Goal: Communication & Community: Ask a question

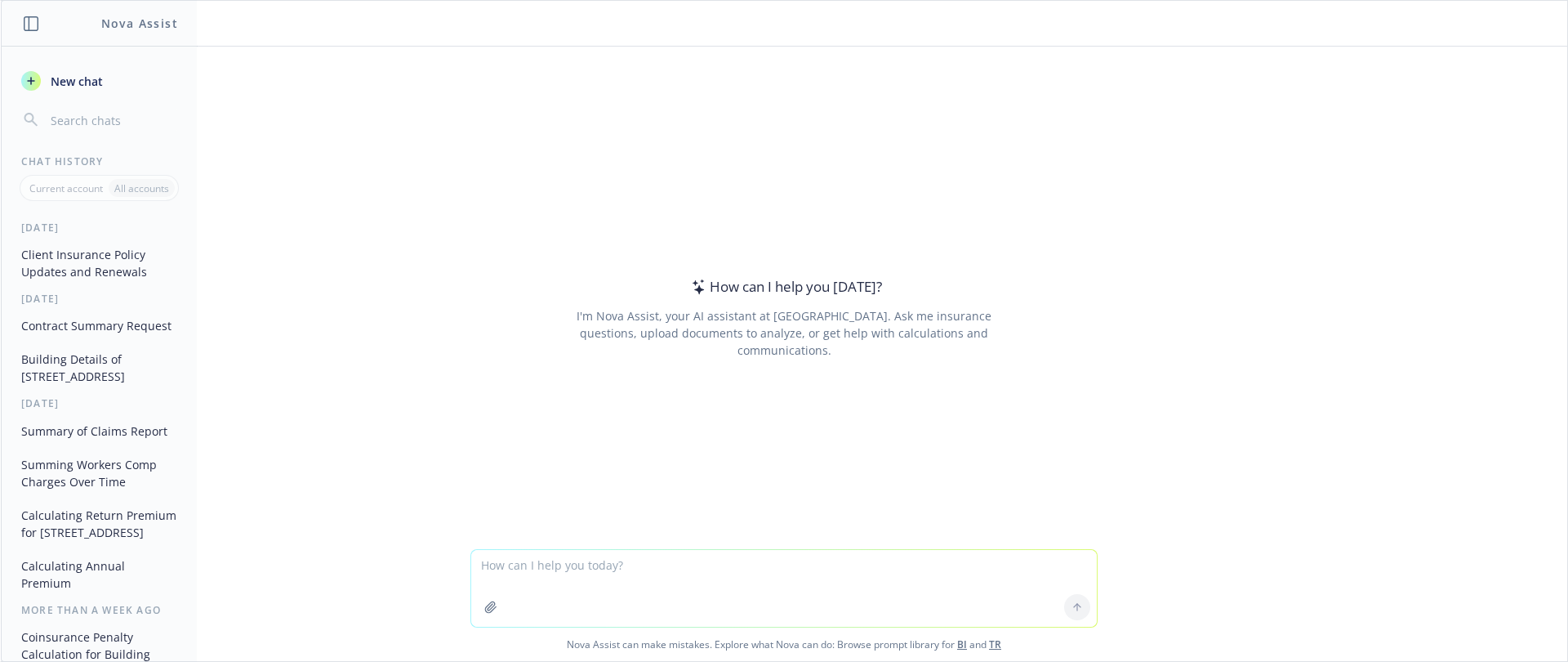
click at [488, 611] on icon "button" at bounding box center [490, 606] width 13 height 13
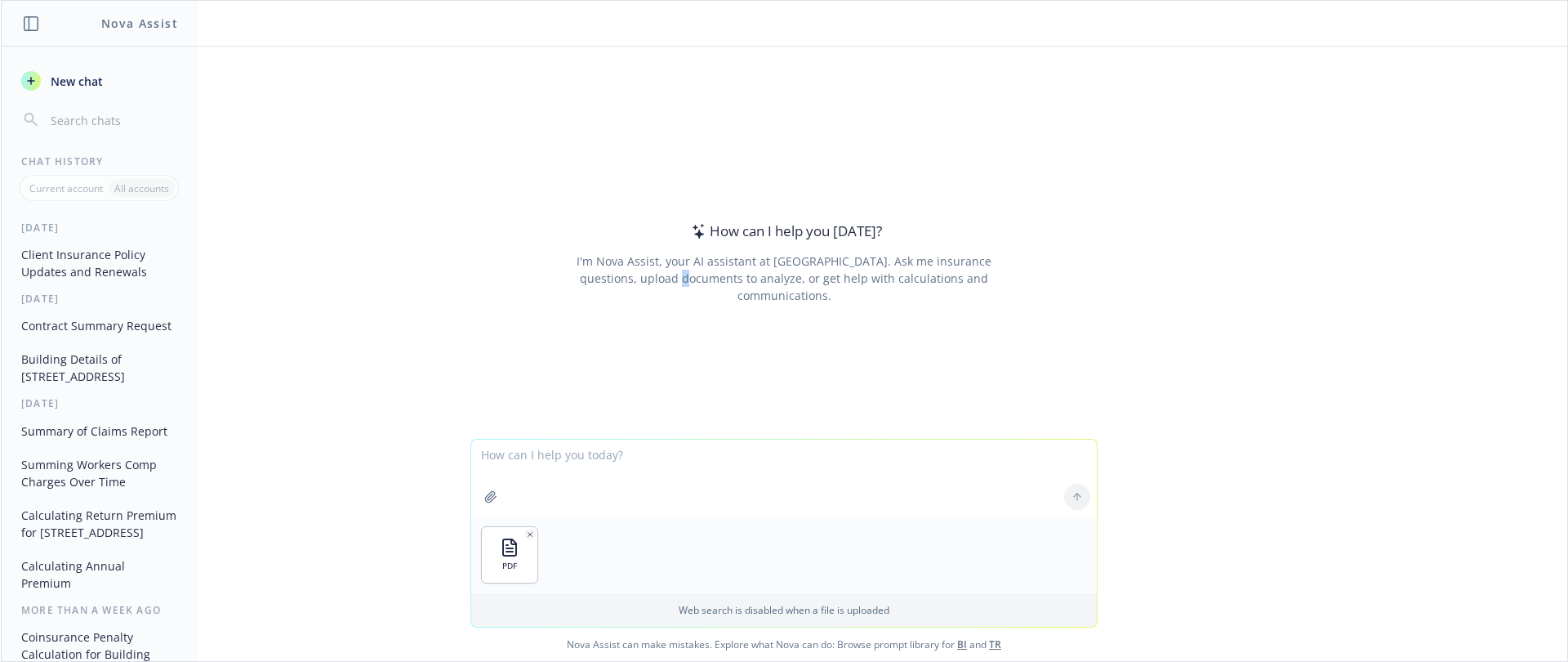
drag, startPoint x: 644, startPoint y: 403, endPoint x: 655, endPoint y: 419, distance: 19.4
click at [645, 403] on div "How can I help you today? I'm Nova Assist, your AI assistant at Newfront. Ask m…" at bounding box center [784, 242] width 1566 height 392
click at [668, 460] on textarea at bounding box center [783, 478] width 626 height 77
paste textarea "Directors & Officers Liability Side A: Insured Persons Liability Side B: Organi…"
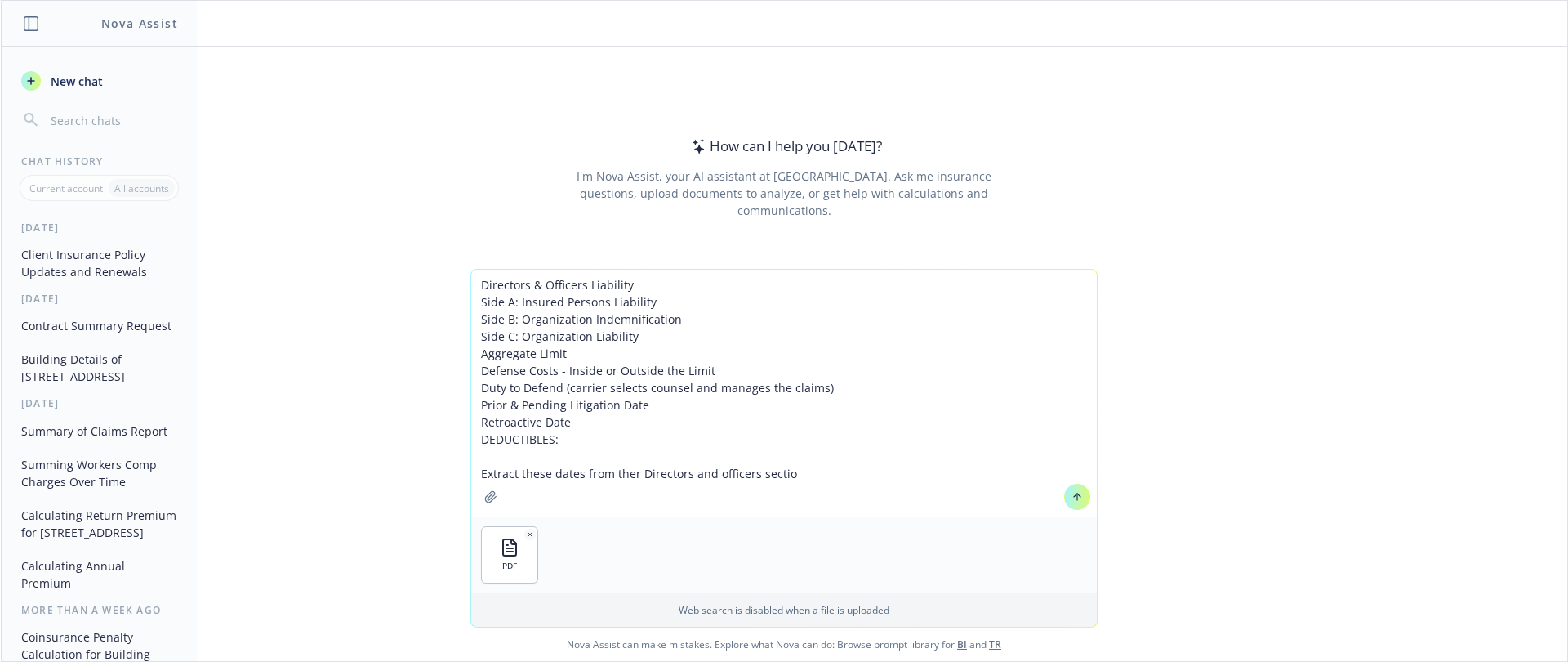
type textarea "Directors & Officers Liability Side A: Insured Persons Liability Side B: Organi…"
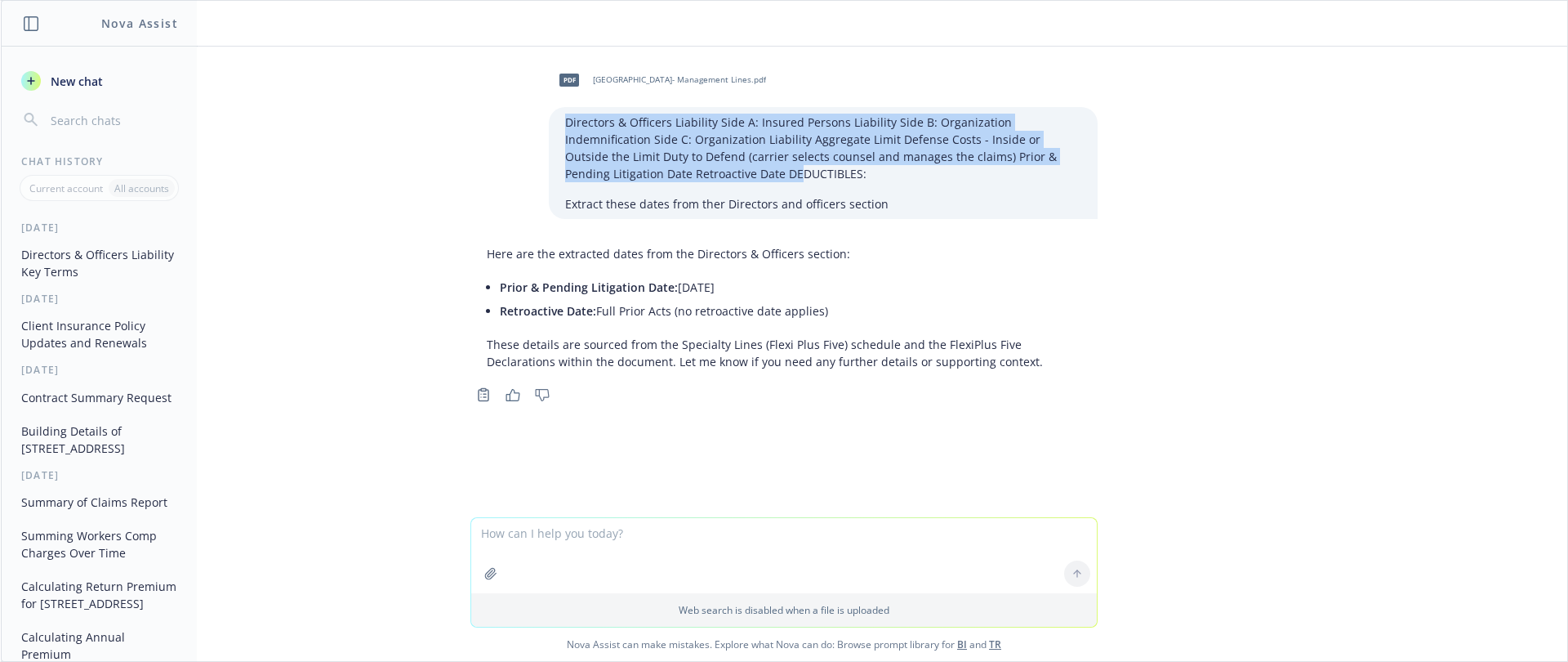
drag, startPoint x: 555, startPoint y: 119, endPoint x: 747, endPoint y: 177, distance: 200.6
click at [746, 176] on div "Directors & Officers Liability Side A: Insured Persons Liability Side B: Organi…" at bounding box center [823, 163] width 549 height 112
click at [756, 200] on p "Extract these dates from ther Directors and officers section" at bounding box center [823, 204] width 516 height 17
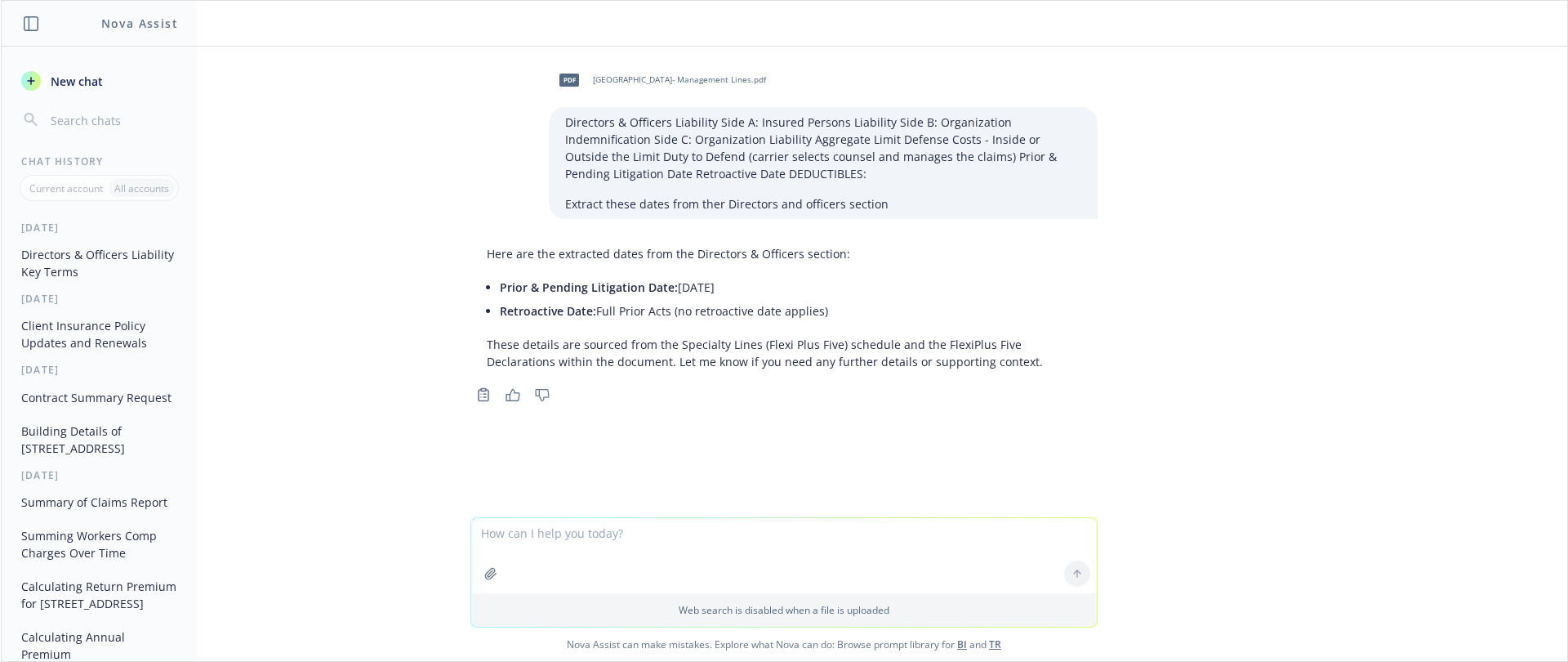
click at [757, 342] on p "These details are sourced from the Specialty Lines (Flexi Plus Five) schedule a…" at bounding box center [784, 353] width 595 height 34
click at [697, 164] on p "Directors & Officers Liability Side A: Insured Persons Liability Side B: Organi…" at bounding box center [823, 148] width 516 height 69
click at [616, 132] on p "Directors & Officers Liability Side A: Insured Persons Liability Side B: Organi…" at bounding box center [823, 148] width 516 height 69
drag, startPoint x: 559, startPoint y: 124, endPoint x: 1110, endPoint y: 121, distance: 551.0
click at [1110, 121] on div "pdf San Francisco Zen Center- Management Lines.pdf Directors & Officers Liabili…" at bounding box center [784, 282] width 1566 height 471
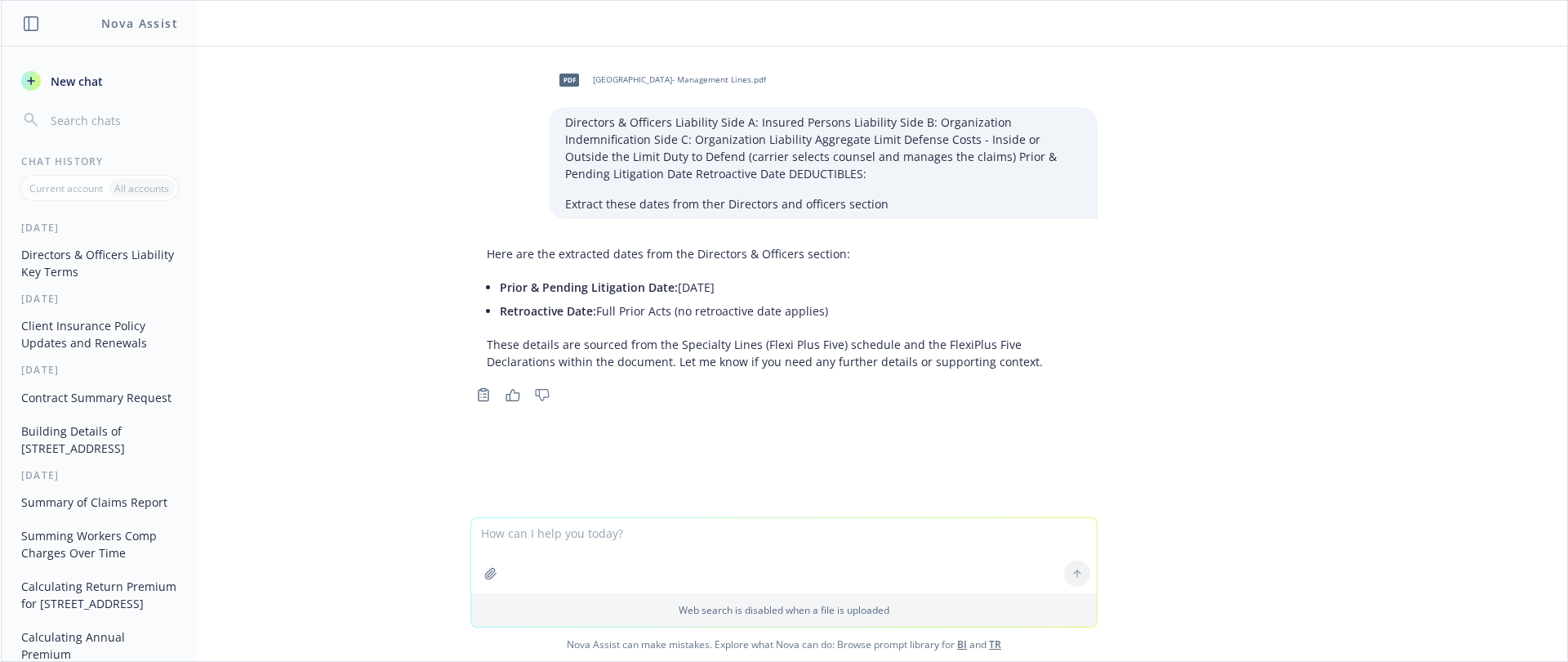
click at [672, 549] on textarea at bounding box center [783, 556] width 626 height 75
click at [644, 534] on textarea at bounding box center [783, 556] width 626 height 75
drag, startPoint x: 548, startPoint y: 537, endPoint x: 532, endPoint y: 551, distance: 21.3
click at [532, 553] on textarea at bounding box center [783, 556] width 626 height 75
click at [517, 542] on textarea at bounding box center [783, 556] width 626 height 75
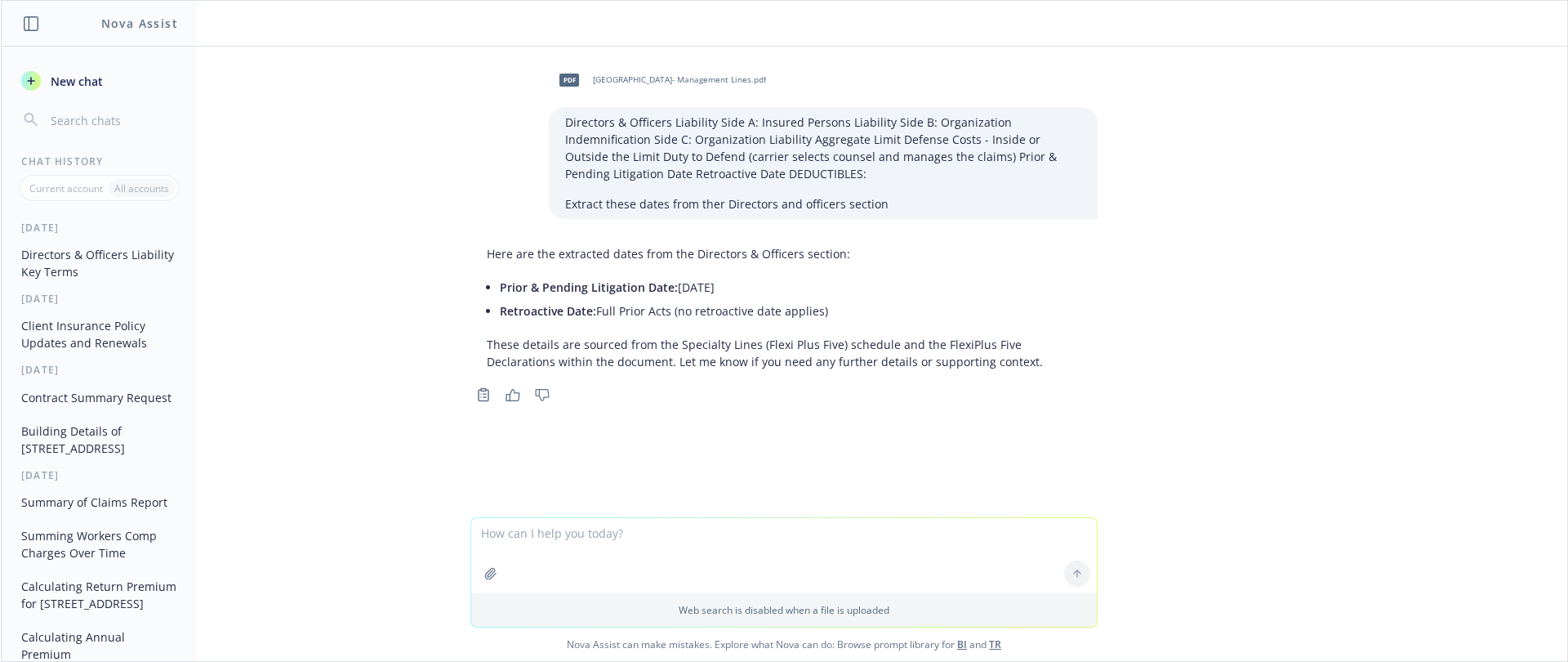
click at [516, 533] on textarea at bounding box center [783, 556] width 626 height 75
drag, startPoint x: 520, startPoint y: 533, endPoint x: 492, endPoint y: 549, distance: 32.2
drag, startPoint x: 492, startPoint y: 549, endPoint x: 788, endPoint y: 516, distance: 297.8
click at [787, 515] on div "pdf San Francisco Zen Center- Management Lines.pdf Directors & Officers Liabili…" at bounding box center [784, 282] width 1566 height 471
click at [805, 542] on textarea at bounding box center [783, 556] width 626 height 75
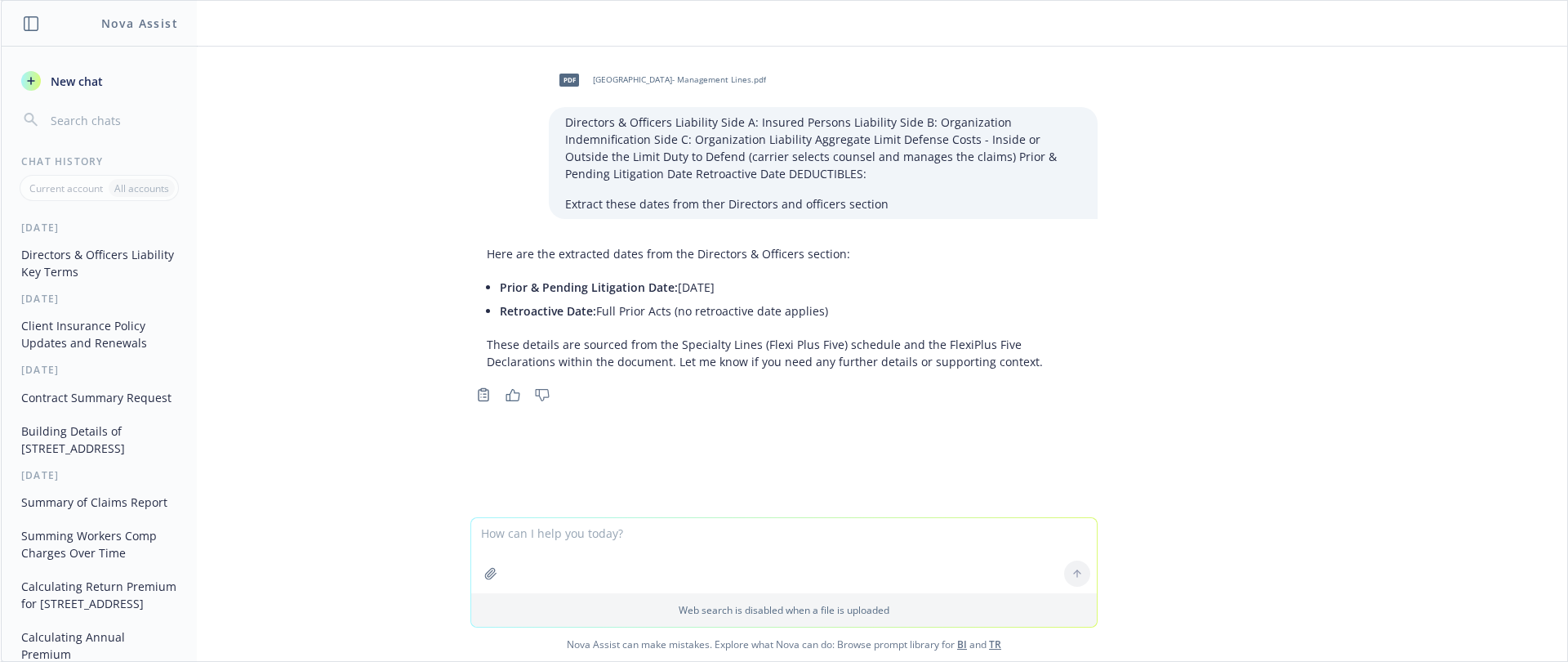
click at [687, 540] on textarea at bounding box center [783, 556] width 626 height 75
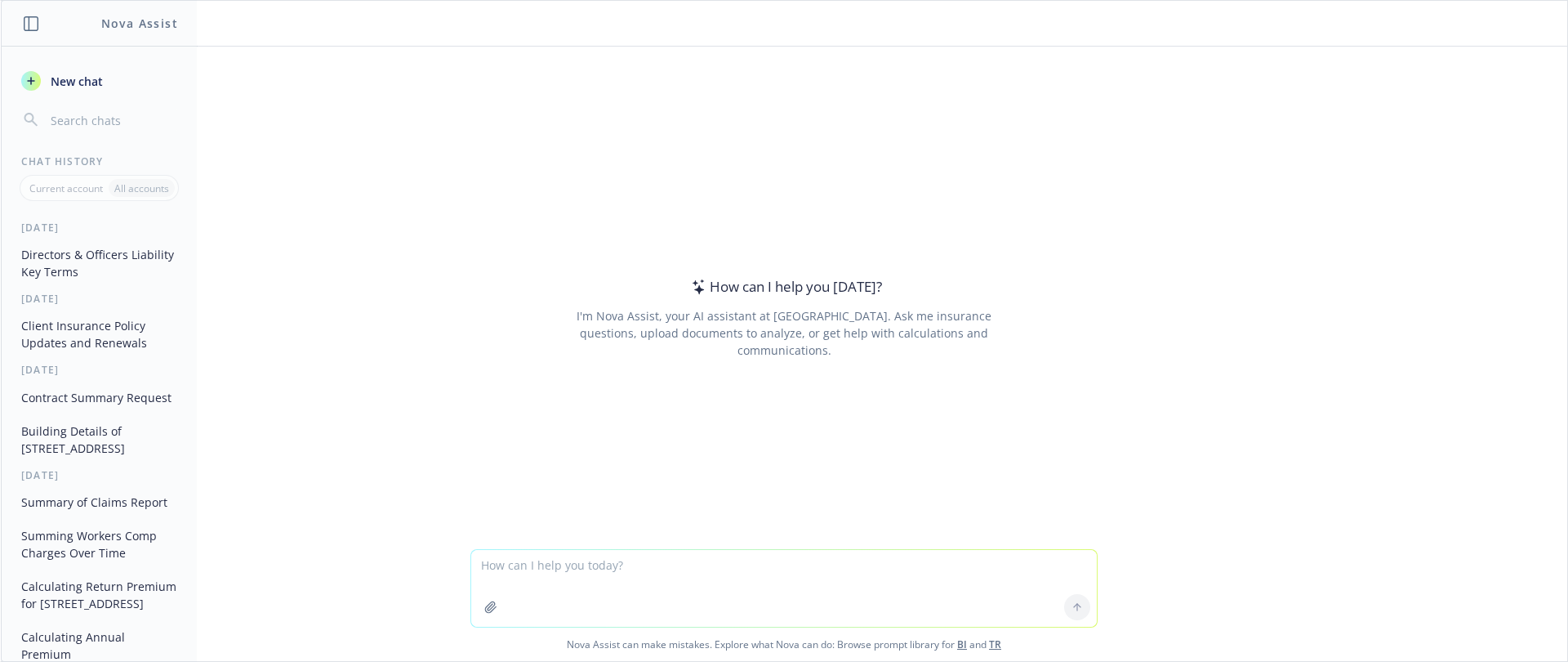
click at [629, 574] on textarea at bounding box center [783, 588] width 626 height 77
drag, startPoint x: 1419, startPoint y: 481, endPoint x: 1376, endPoint y: 484, distance: 43.1
click at [1417, 481] on div "How can I help you [DATE]? I'm Nova Assist, your AI assistant at Newfront. Ask …" at bounding box center [784, 297] width 1566 height 503
click at [736, 570] on textarea at bounding box center [783, 588] width 626 height 77
paste textarea "EMPLOYMENT PRACTICES LIABILITY (Multi Peril)Employment Practices LiabilityThird…"
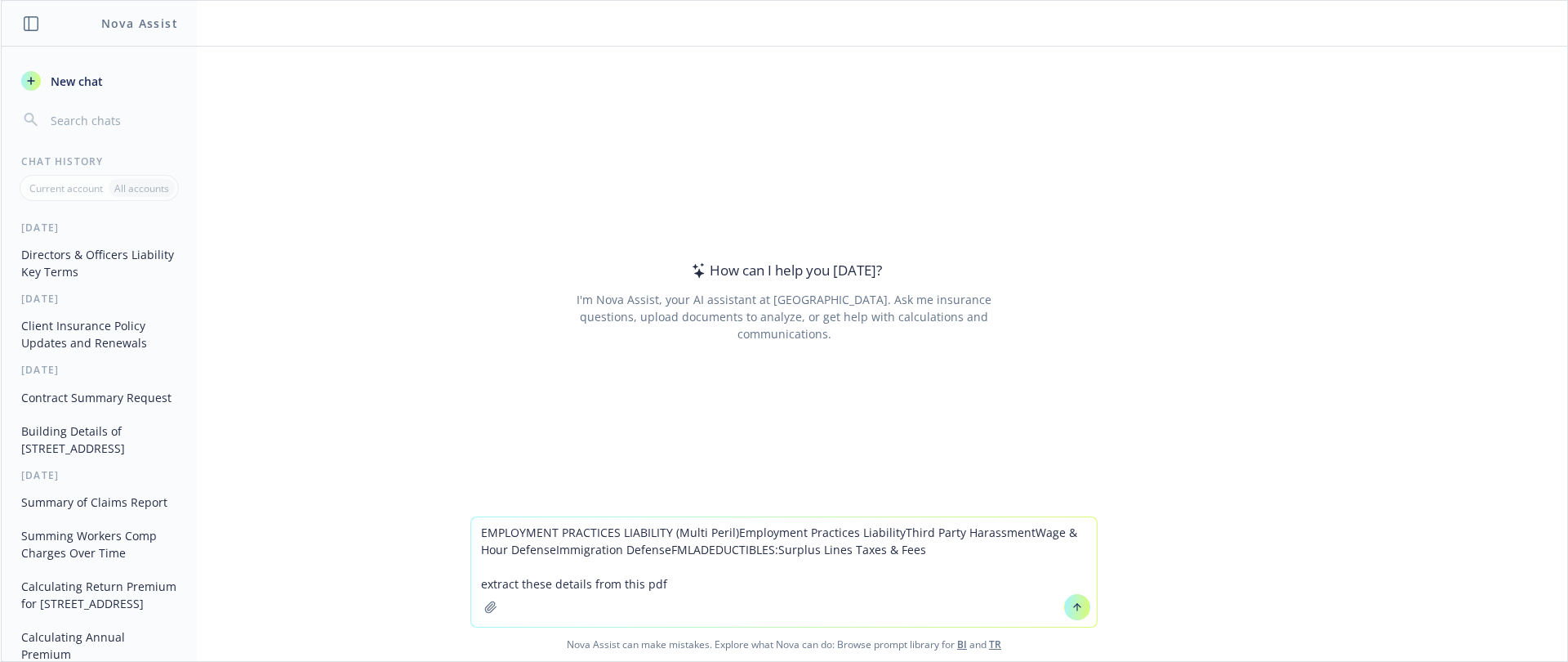
type textarea "EMPLOYMENT PRACTICES LIABILITY (Multi Peril)Employment Practices LiabilityThird…"
click at [478, 610] on button "button" at bounding box center [490, 607] width 27 height 27
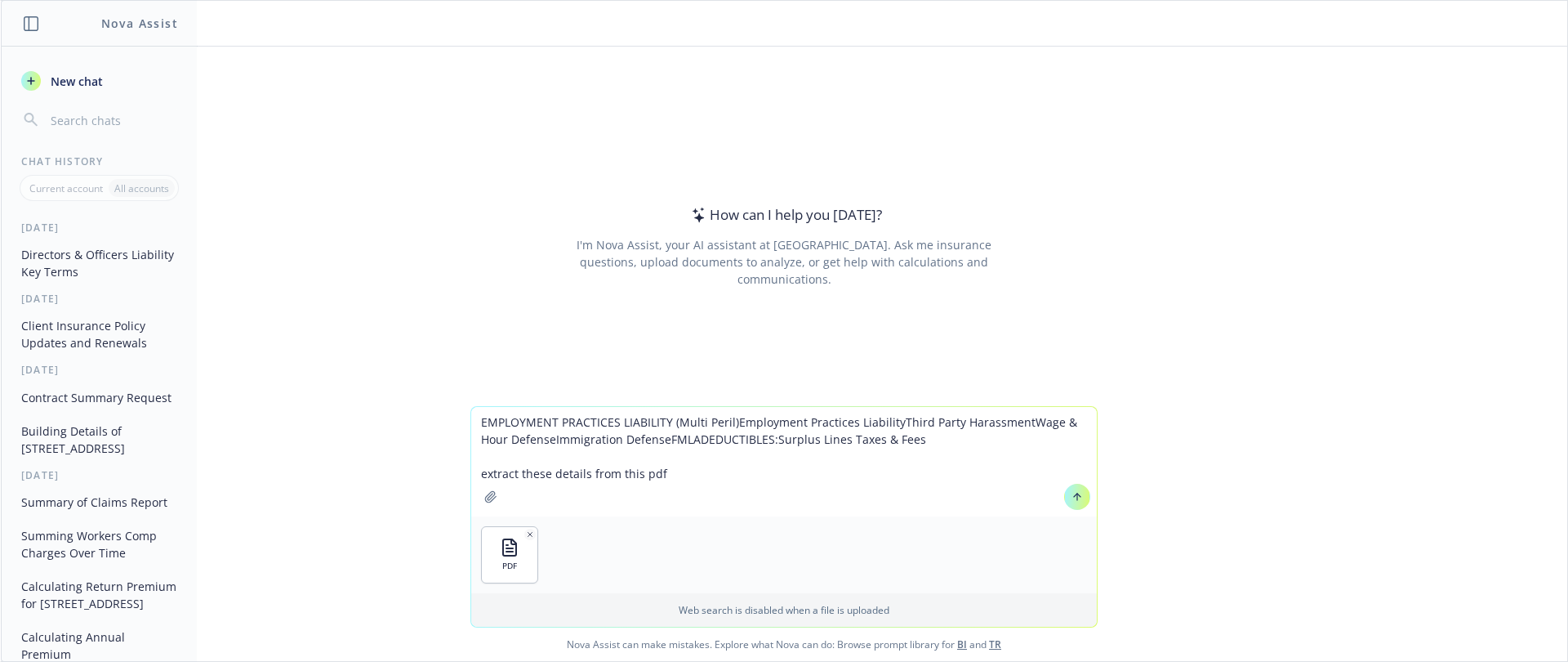
click at [1073, 499] on icon at bounding box center [1077, 496] width 11 height 11
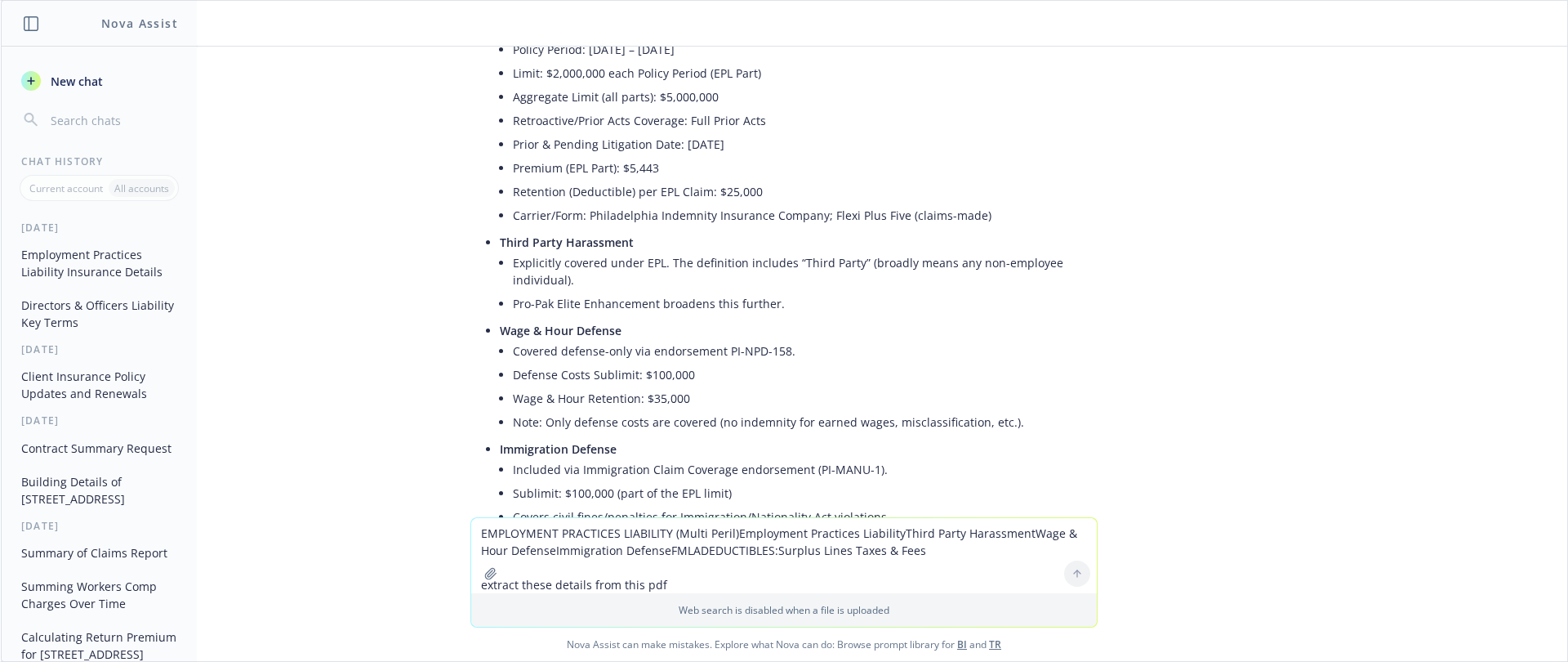
scroll to position [159, 0]
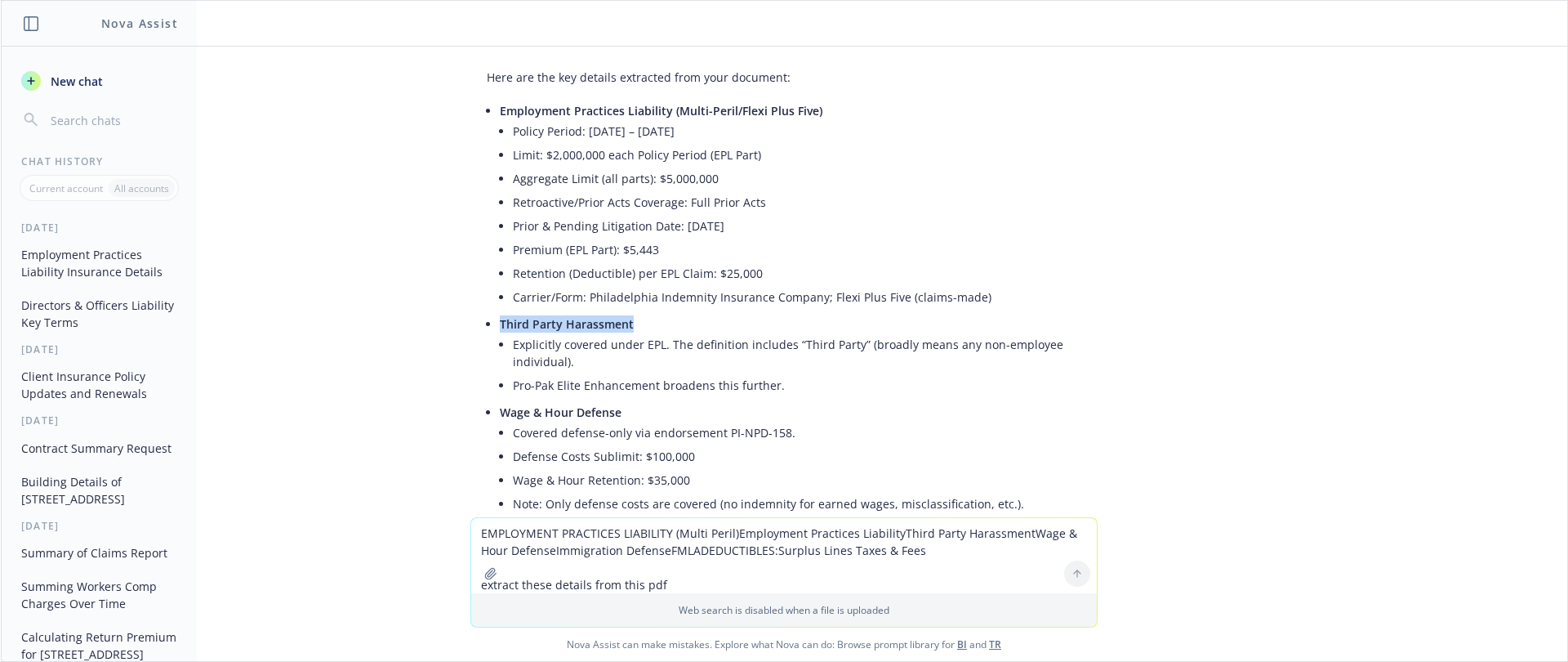
drag, startPoint x: 616, startPoint y: 325, endPoint x: 484, endPoint y: 321, distance: 132.1
click at [483, 321] on div "Here are the key details extracted from your document: Employment Practices Lia…" at bounding box center [784, 501] width 627 height 877
copy span "Third Party Harassment"
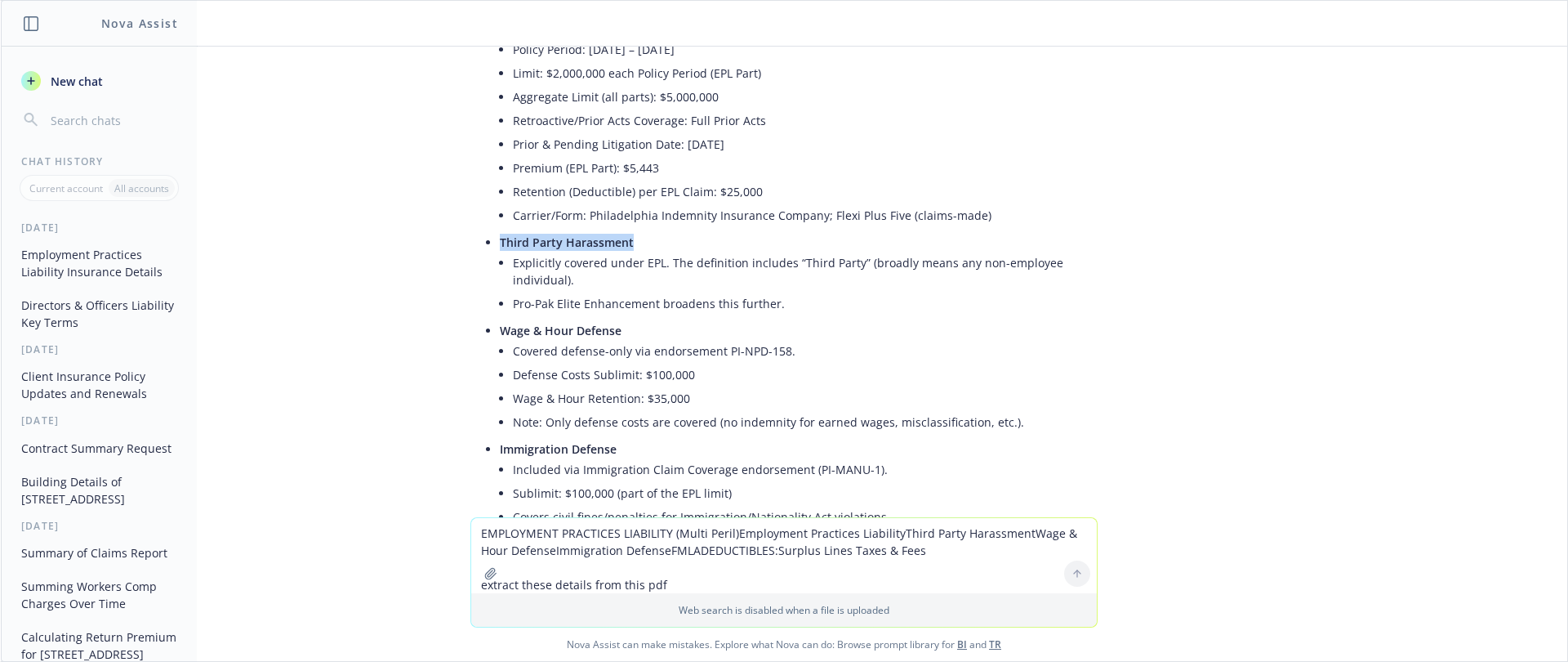
scroll to position [78, 0]
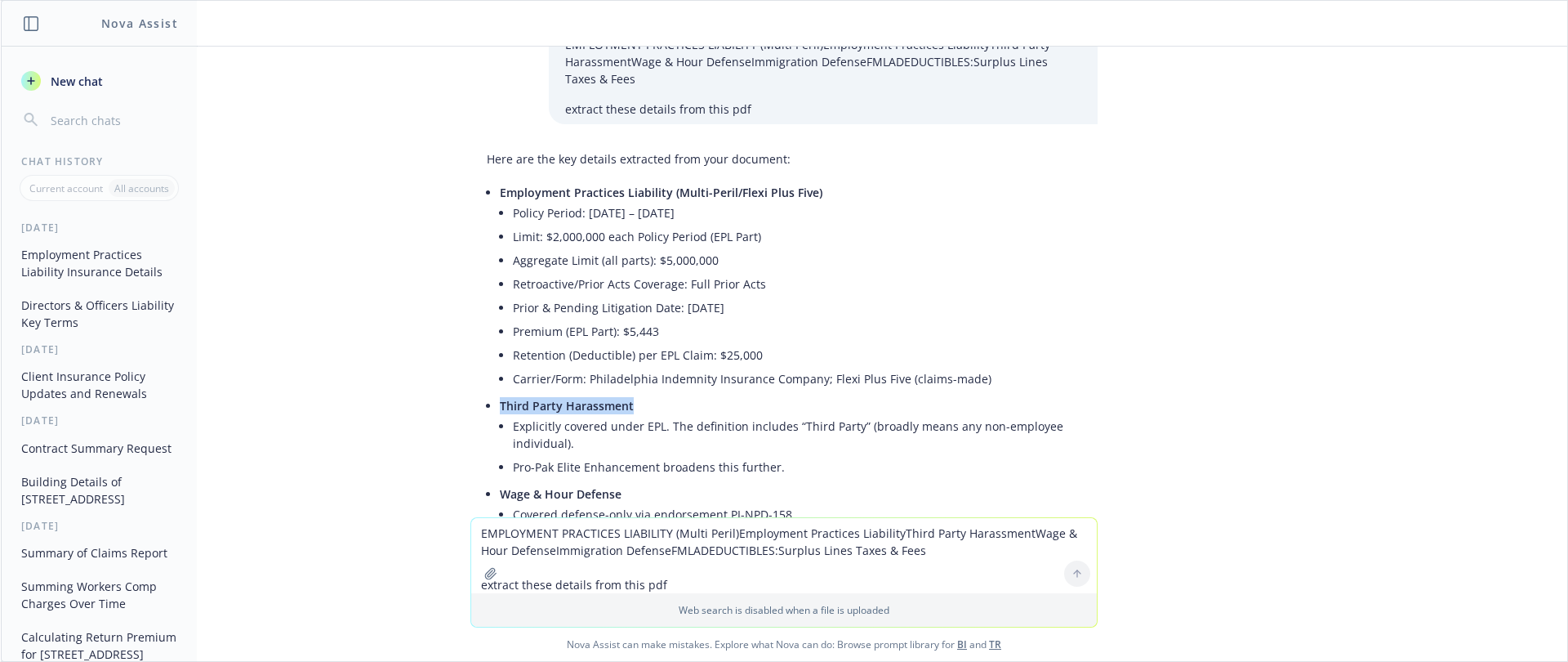
click at [506, 528] on textarea "EMPLOYMENT PRACTICES LIABILITY (Multi Peril)Employment Practices LiabilityThird…" at bounding box center [783, 556] width 626 height 75
click at [516, 537] on textarea "EMPLOYMENT PRACTICES LIABILITY (Multi Peril)Employment Practices LiabilityThird…" at bounding box center [783, 556] width 626 height 75
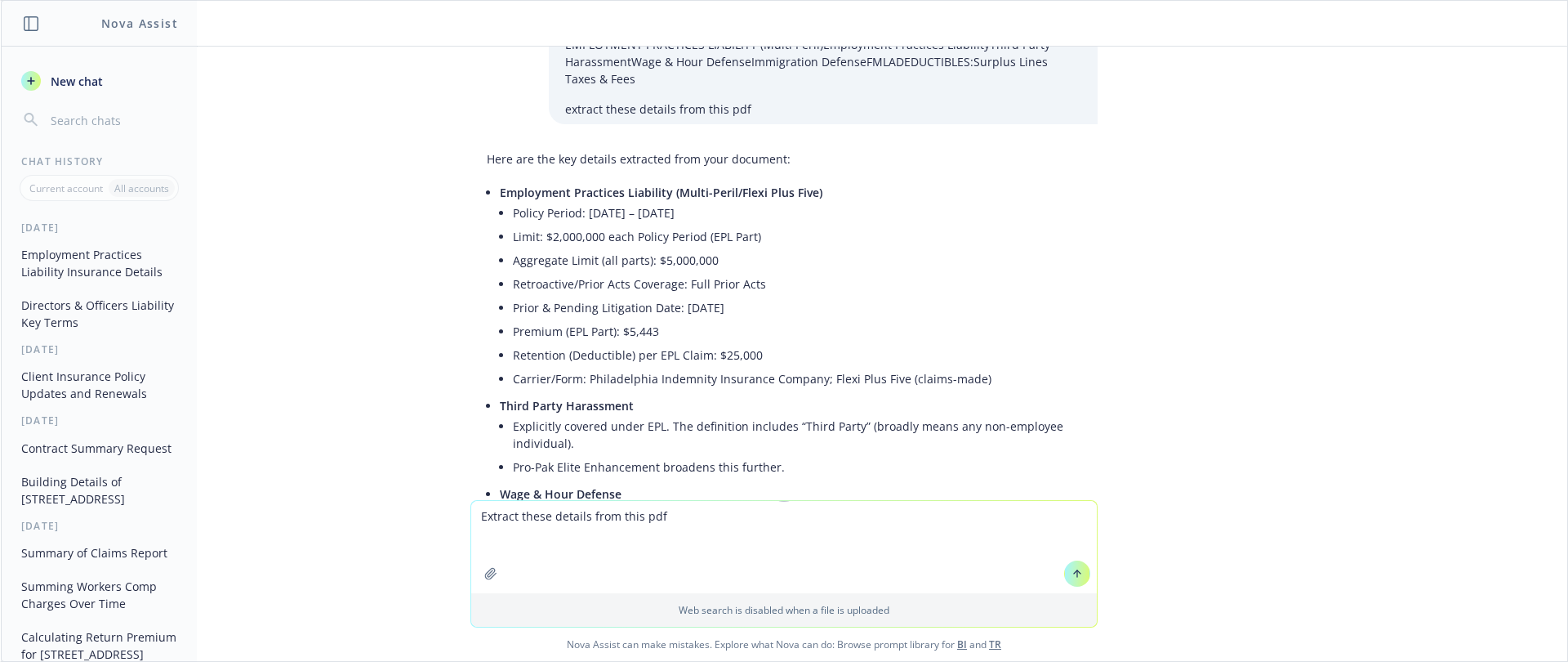
paste textarea "Third Party Harassment"
click at [478, 581] on button "button" at bounding box center [490, 573] width 27 height 27
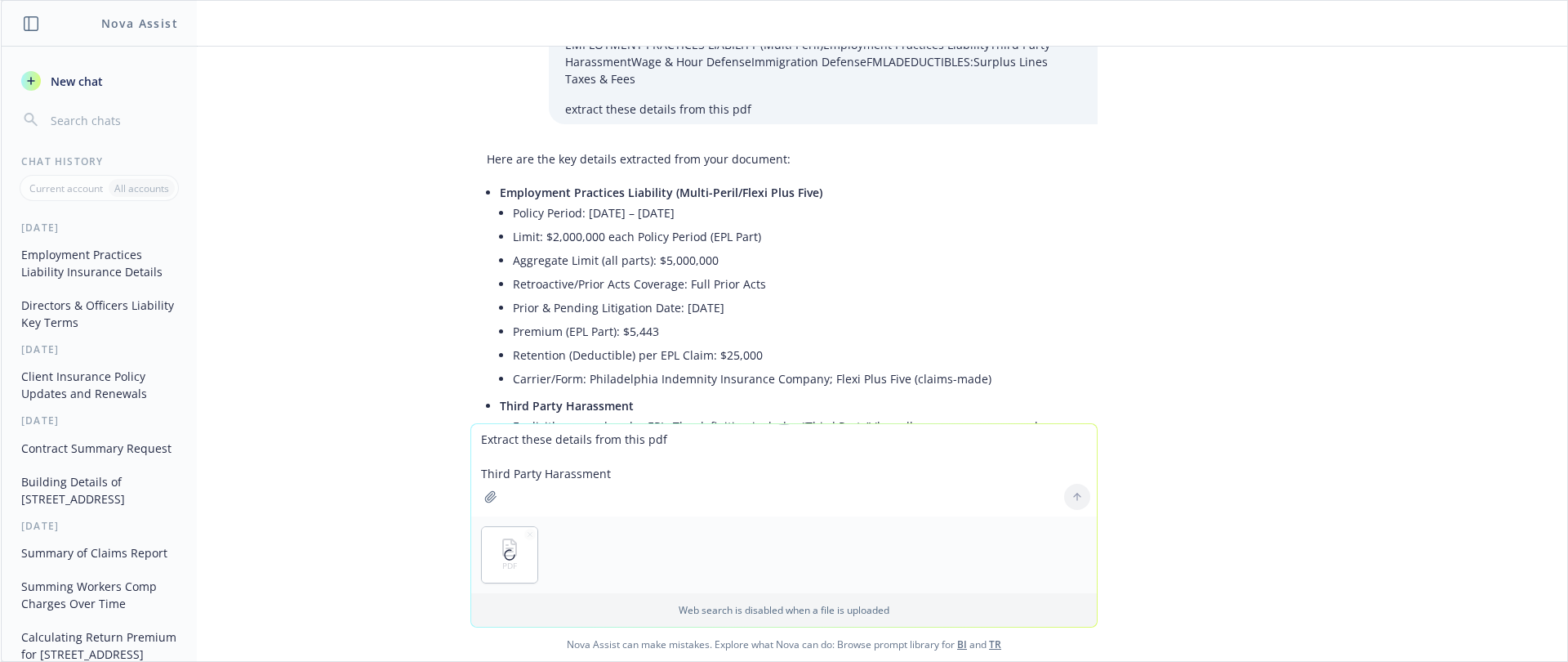
click at [652, 490] on textarea "Extract these details from this pdf Third Party Harassment" at bounding box center [783, 470] width 626 height 92
drag, startPoint x: 553, startPoint y: 468, endPoint x: 458, endPoint y: 475, distance: 95.3
click at [458, 475] on div "Extract these details from this pdf Third Party Harassment PDF Web search is di…" at bounding box center [784, 542] width 1566 height 238
paste textarea "Fiduciary LiabilityPrior & Pending Litigation Date401(k) Plan Assets"
type textarea "Extract these details from this pdf Fiduciary LiabilityPrior & Pending Litigati…"
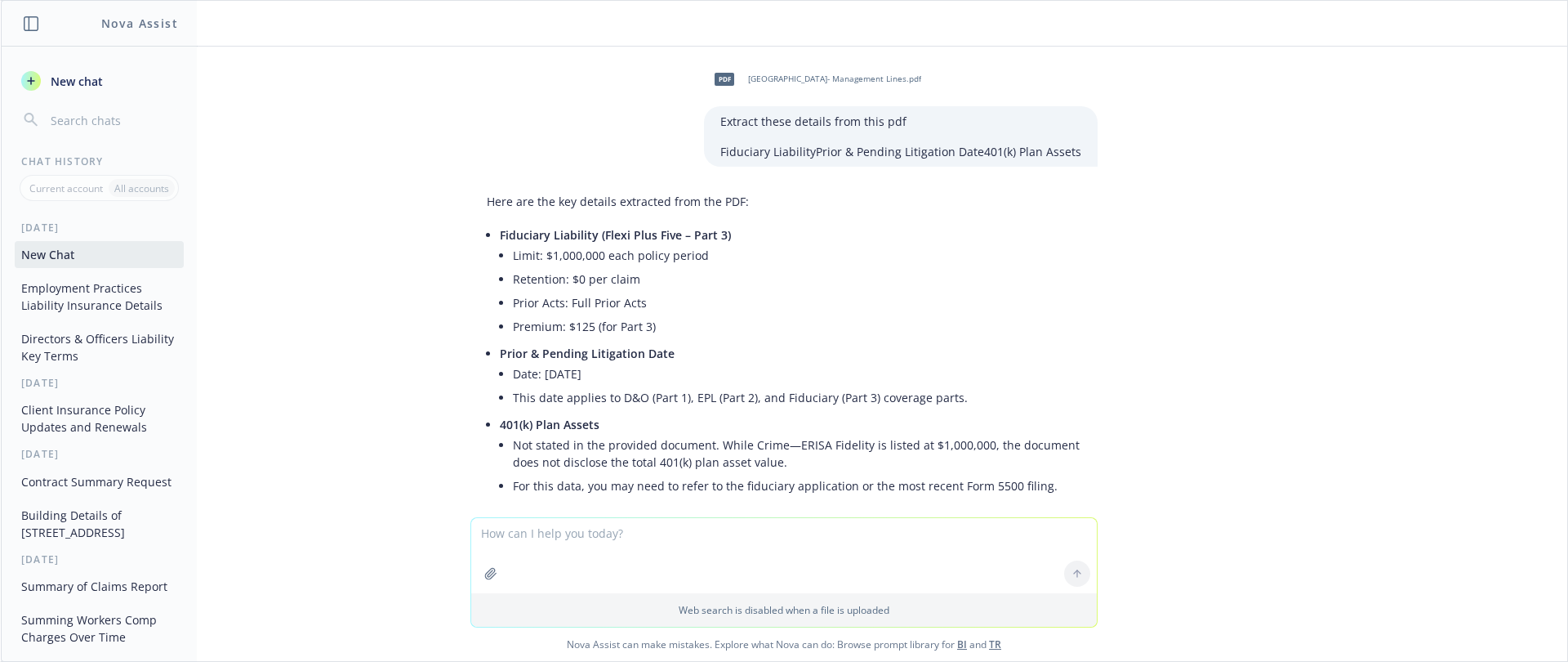
scroll to position [1195, 0]
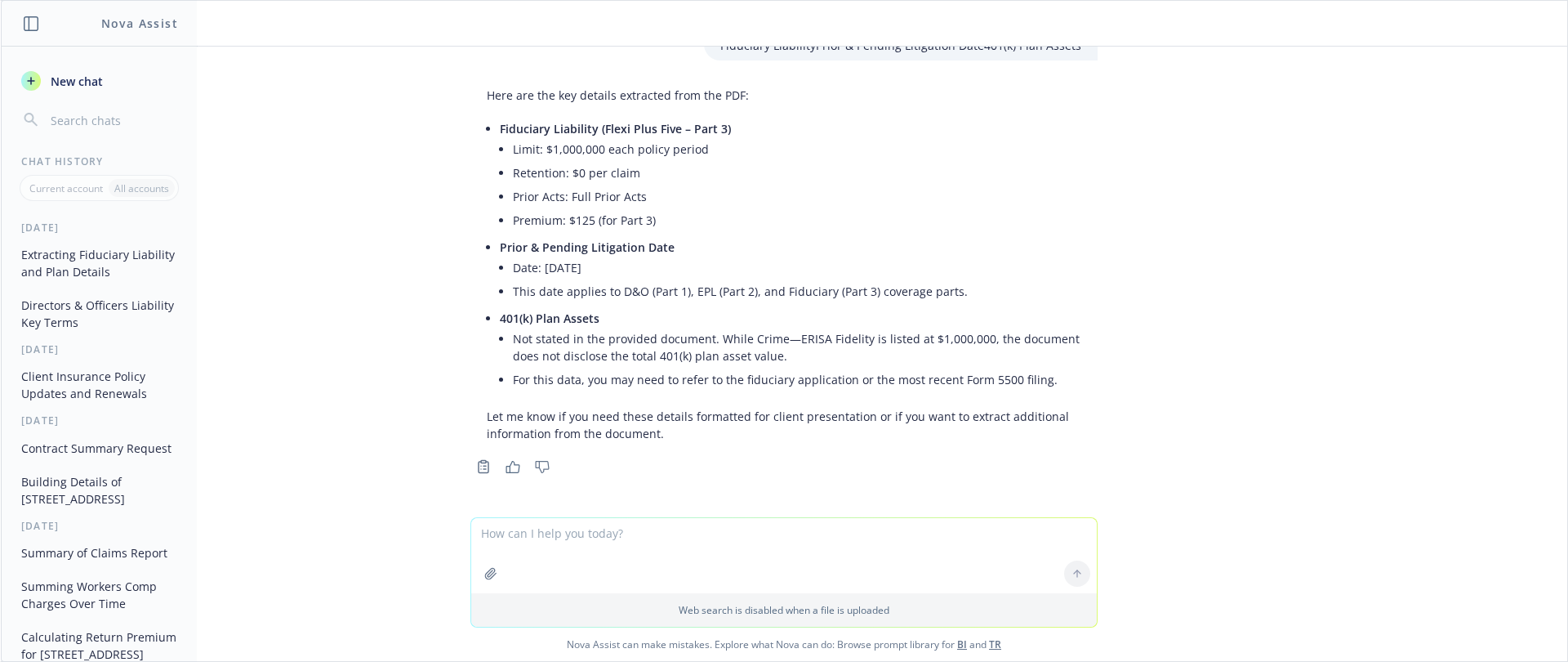
click at [662, 249] on p "Prior & Pending Litigation Date" at bounding box center [790, 248] width 581 height 17
click at [625, 283] on li "This date applies to D&O (Part 1), EPL (Part 2), and Fiduciary (Part 3) coverag…" at bounding box center [797, 291] width 568 height 24
drag, startPoint x: 745, startPoint y: 300, endPoint x: 692, endPoint y: 333, distance: 62.4
click at [745, 301] on li "This date applies to D&O (Part 1), EPL (Part 2), and Fiduciary (Part 3) coverag…" at bounding box center [797, 291] width 568 height 24
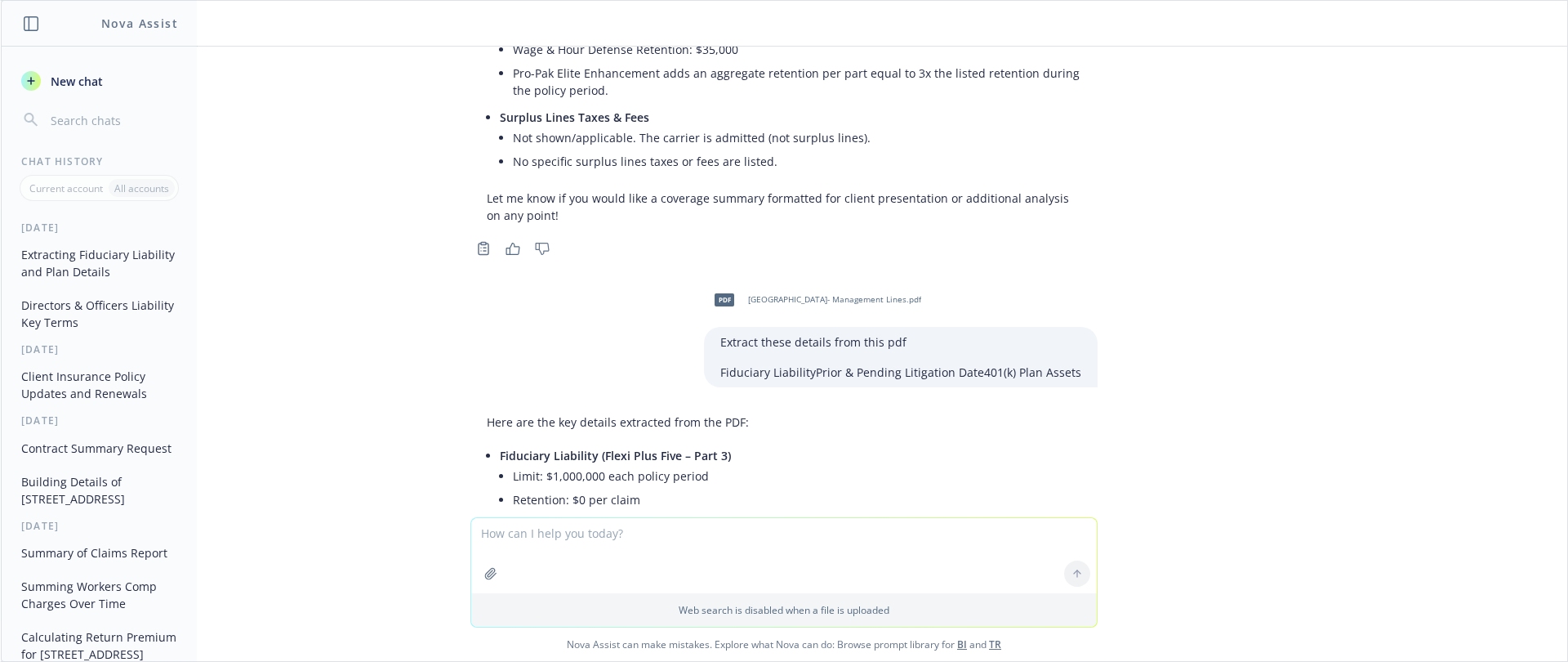
click at [540, 275] on div "pdf San Francisco Zen Center- Management Lines.pdf EMPLOYMENT PRACTICES LIABILI…" at bounding box center [784, 282] width 1566 height 471
drag, startPoint x: 927, startPoint y: 345, endPoint x: 710, endPoint y: 344, distance: 217.0
click at [710, 344] on div "Extract these details from this pdf Fiduciary LiabilityPrior & Pending Litigati…" at bounding box center [900, 357] width 394 height 61
copy p "Extract these details from this pdf"
click at [587, 541] on textarea at bounding box center [783, 556] width 626 height 75
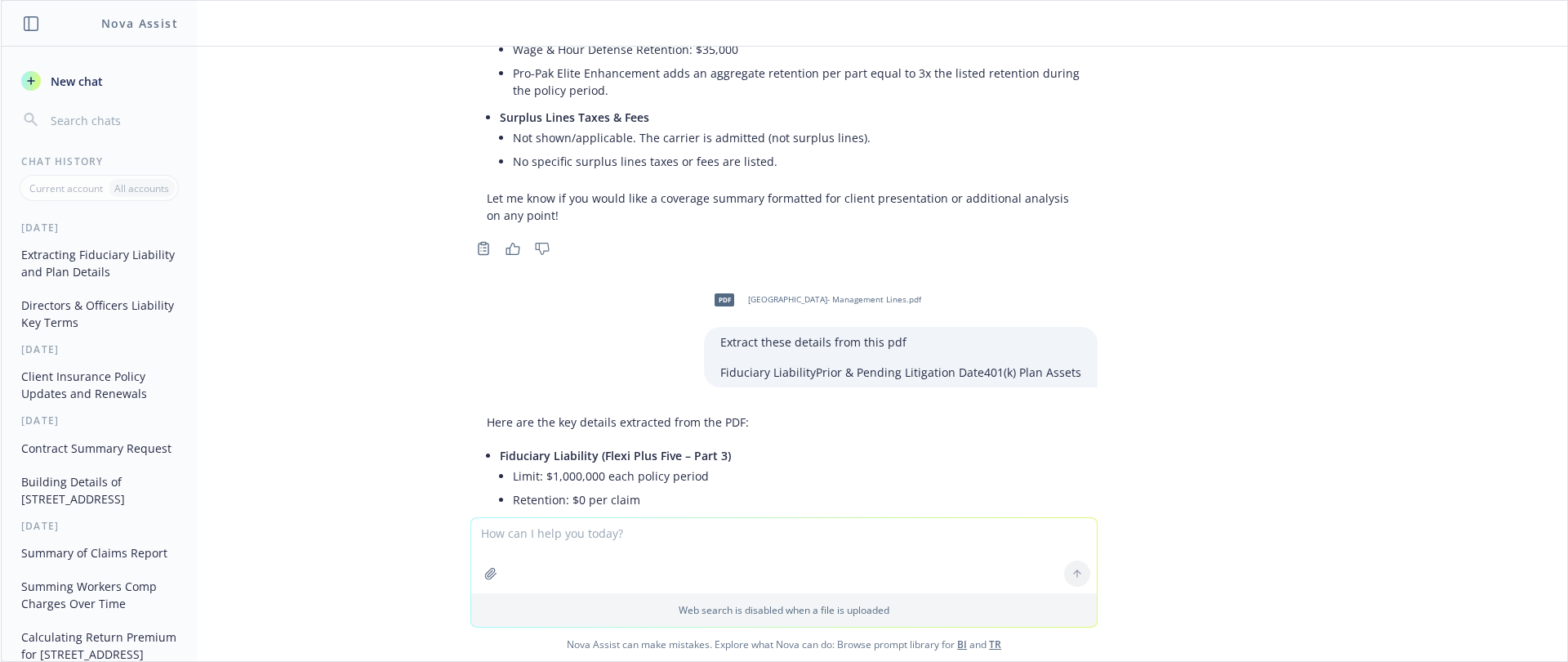
paste textarea "Extract these details from this pdf"
drag, startPoint x: 417, startPoint y: 629, endPoint x: 424, endPoint y: 624, distance: 8.6
click at [417, 629] on span "Nova Assist can make mistakes. Explore what Nova can do: Browse prompt library …" at bounding box center [784, 644] width 1553 height 33
click at [686, 536] on textarea "Extract these details from this pdf" at bounding box center [783, 555] width 626 height 77
paste textarea "DIRECTORS & OFFICERS LIABILITY (Multi Peril)Directors & Officers LiabilitySide …"
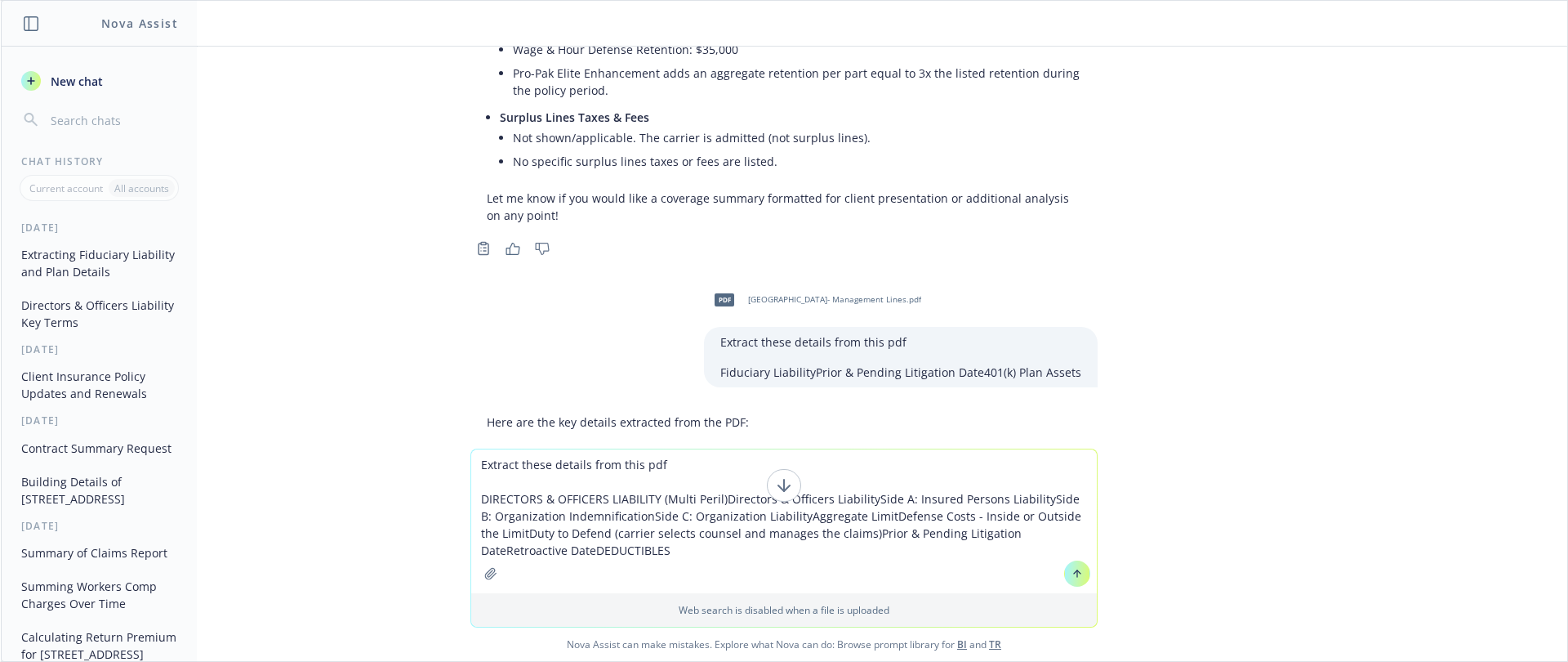
type textarea "Extract these details from this pdf DIRECTORS & OFFICERS LIABILITY (Multi Peril…"
click at [478, 577] on button "button" at bounding box center [490, 573] width 27 height 27
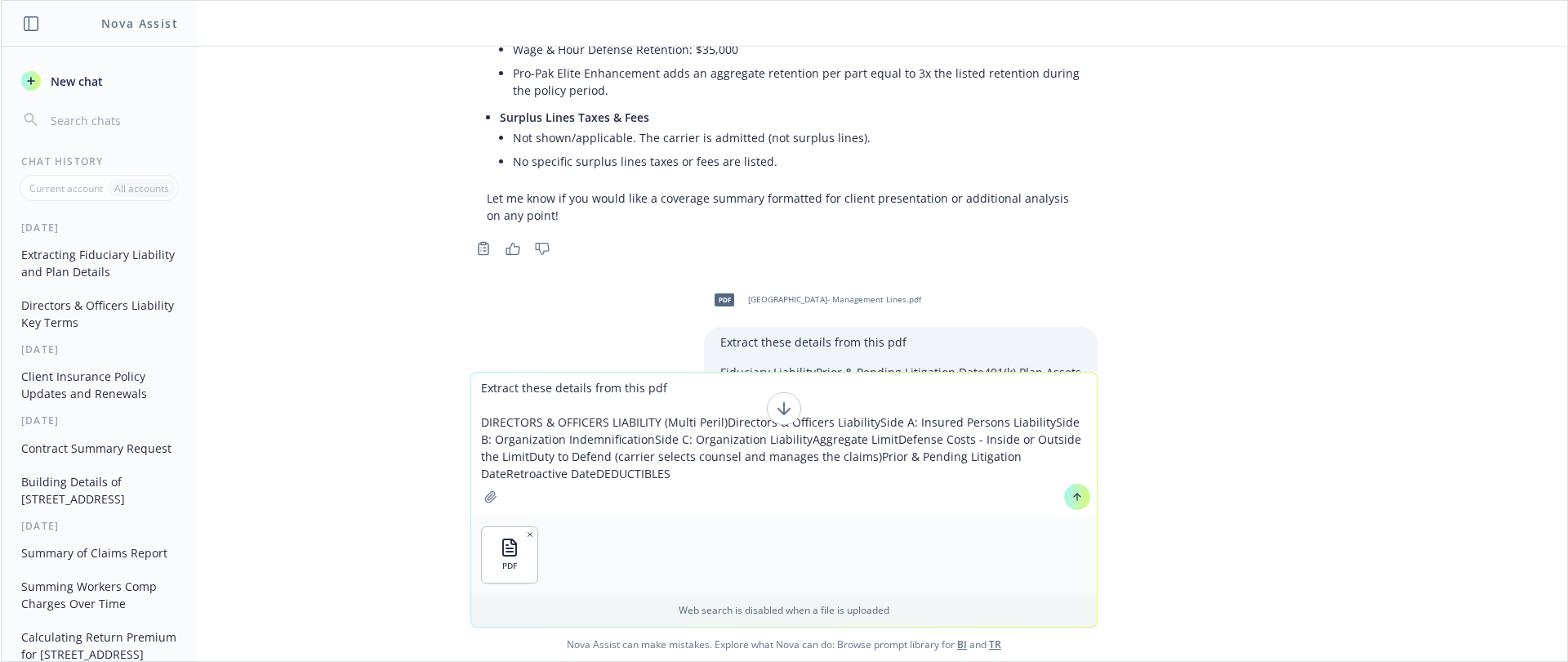
click at [1077, 493] on icon at bounding box center [1077, 497] width 0 height 7
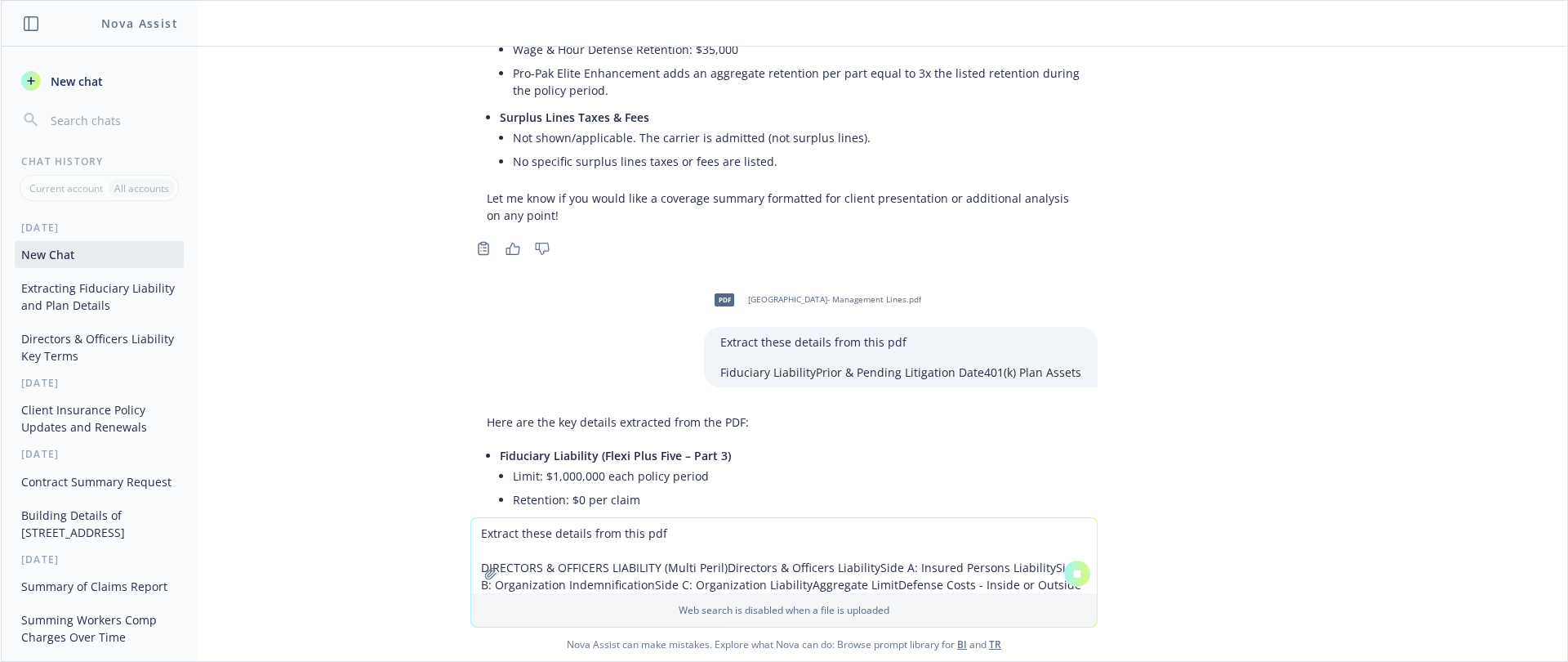
click at [1072, 493] on div "pdf San Francisco Zen Center- Management Lines.pdf EMPLOYMENT PRACTICES LIABILI…" at bounding box center [784, 282] width 1566 height 471
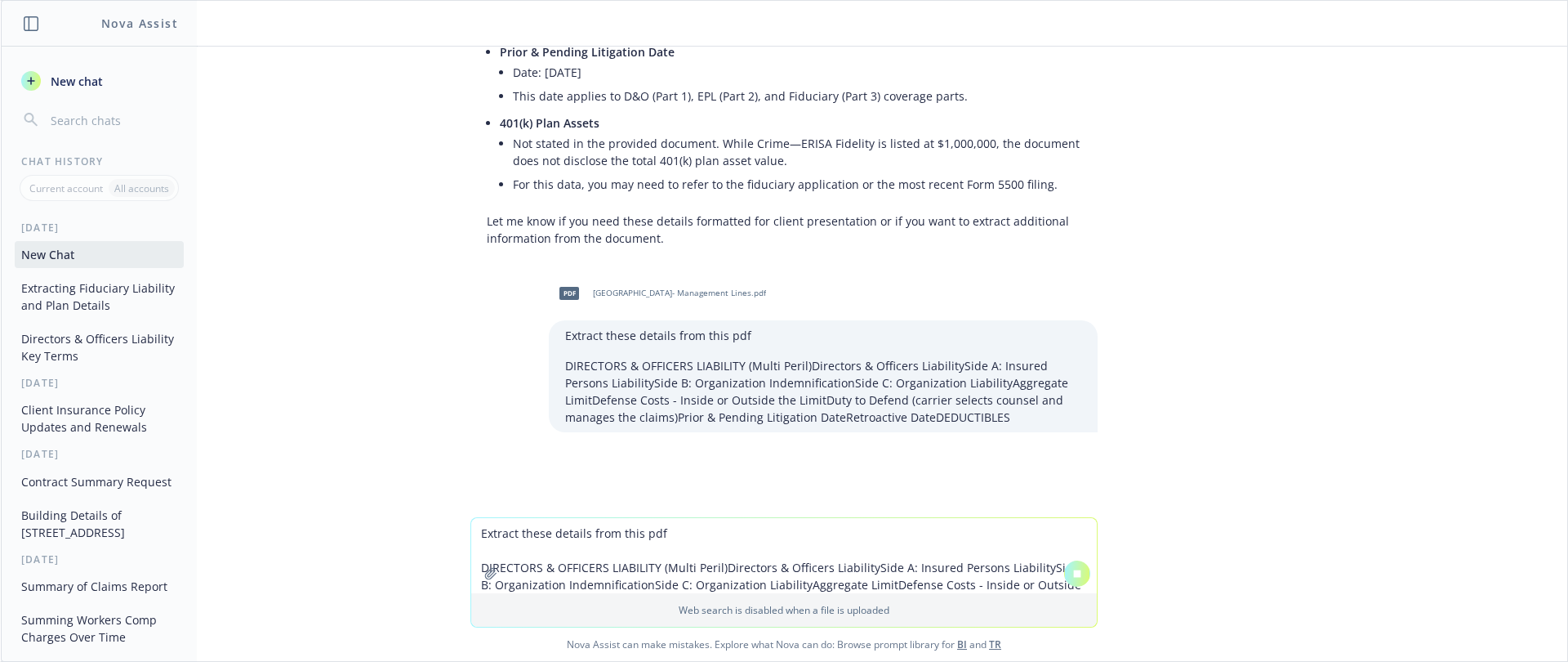
scroll to position [1360, 0]
click at [1211, 514] on div at bounding box center [783, 507] width 1540 height 20
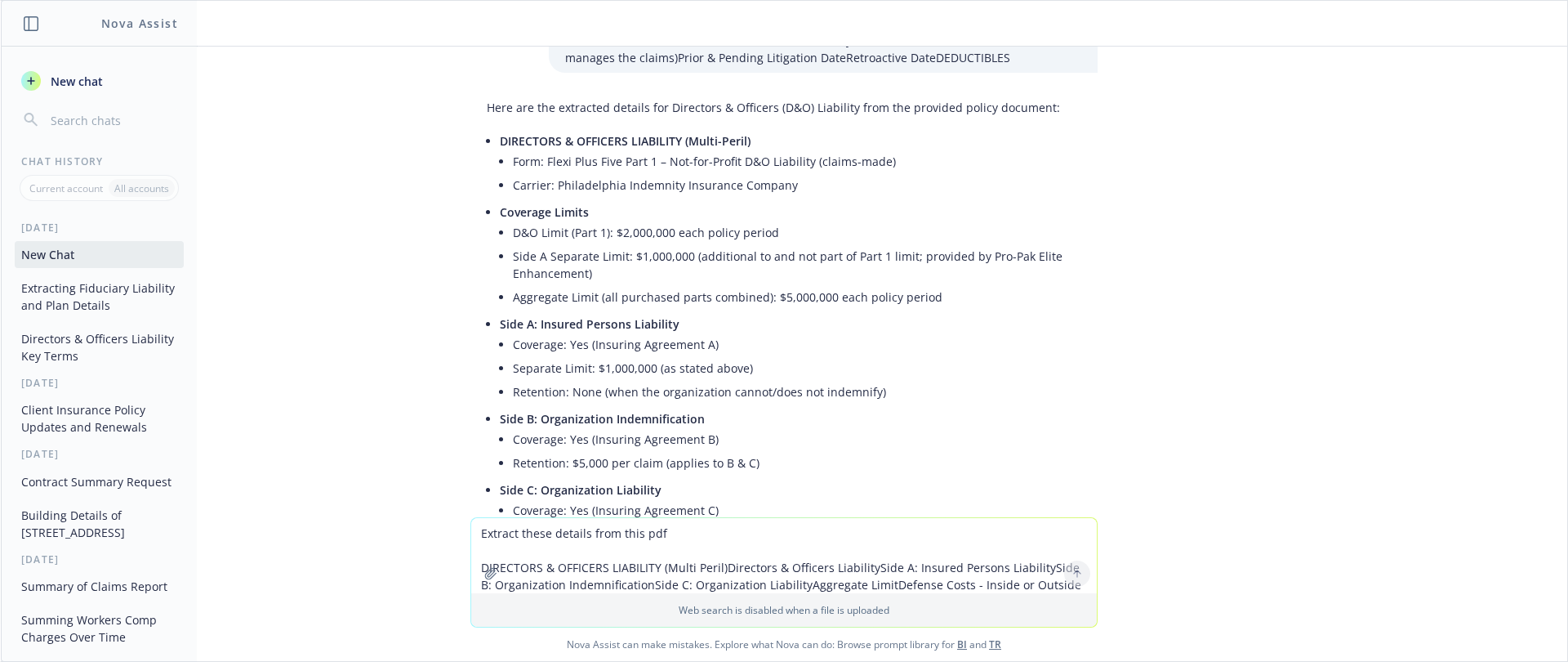
scroll to position [2251, 0]
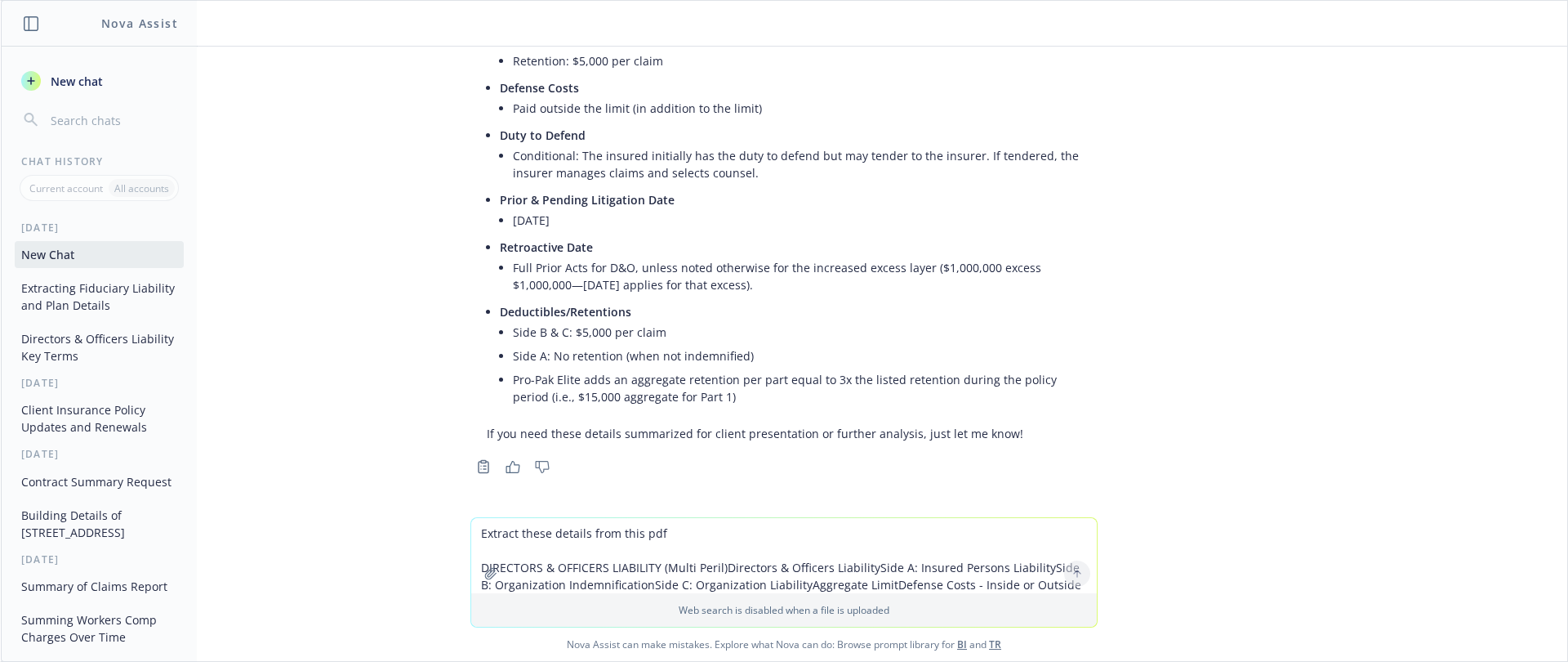
click at [865, 187] on li "Duty to Defend Conditional: The insured initially has the duty to defend but ma…" at bounding box center [790, 155] width 581 height 64
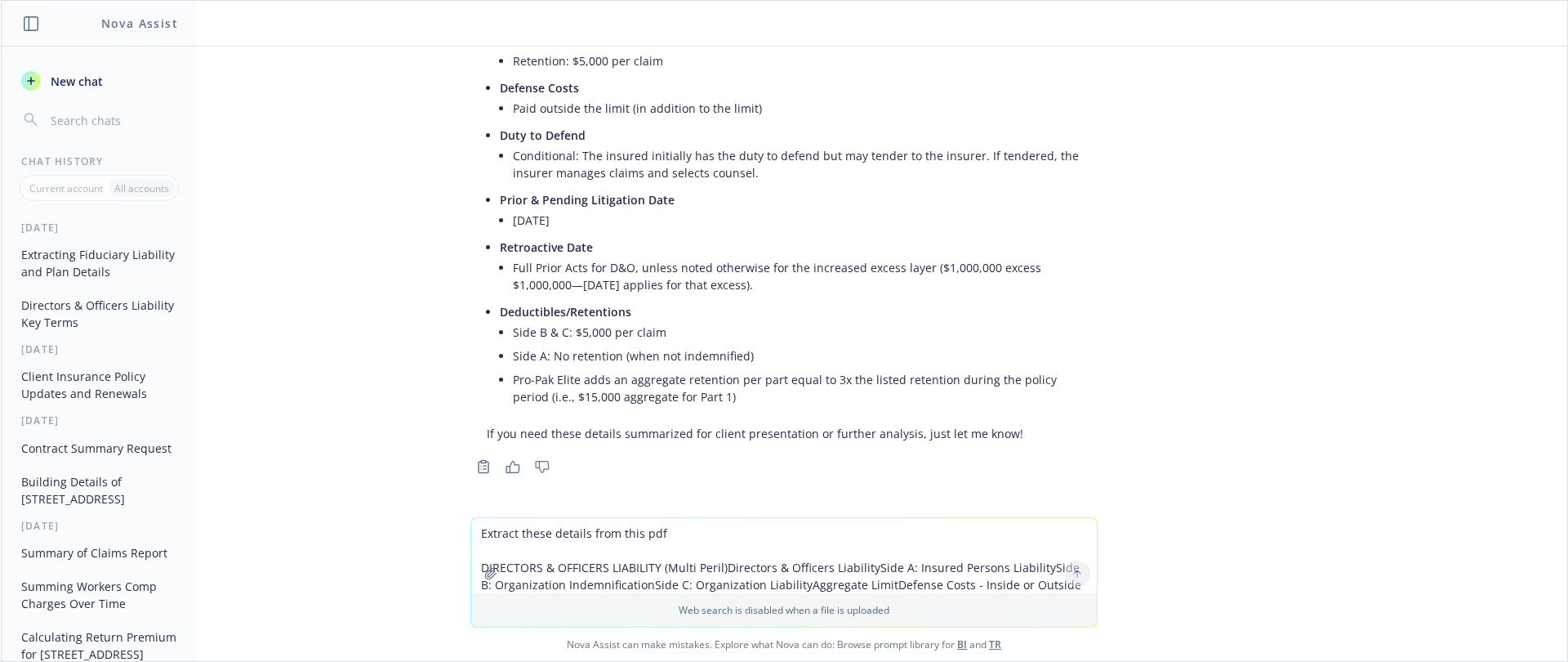
scroll to position [2088, 0]
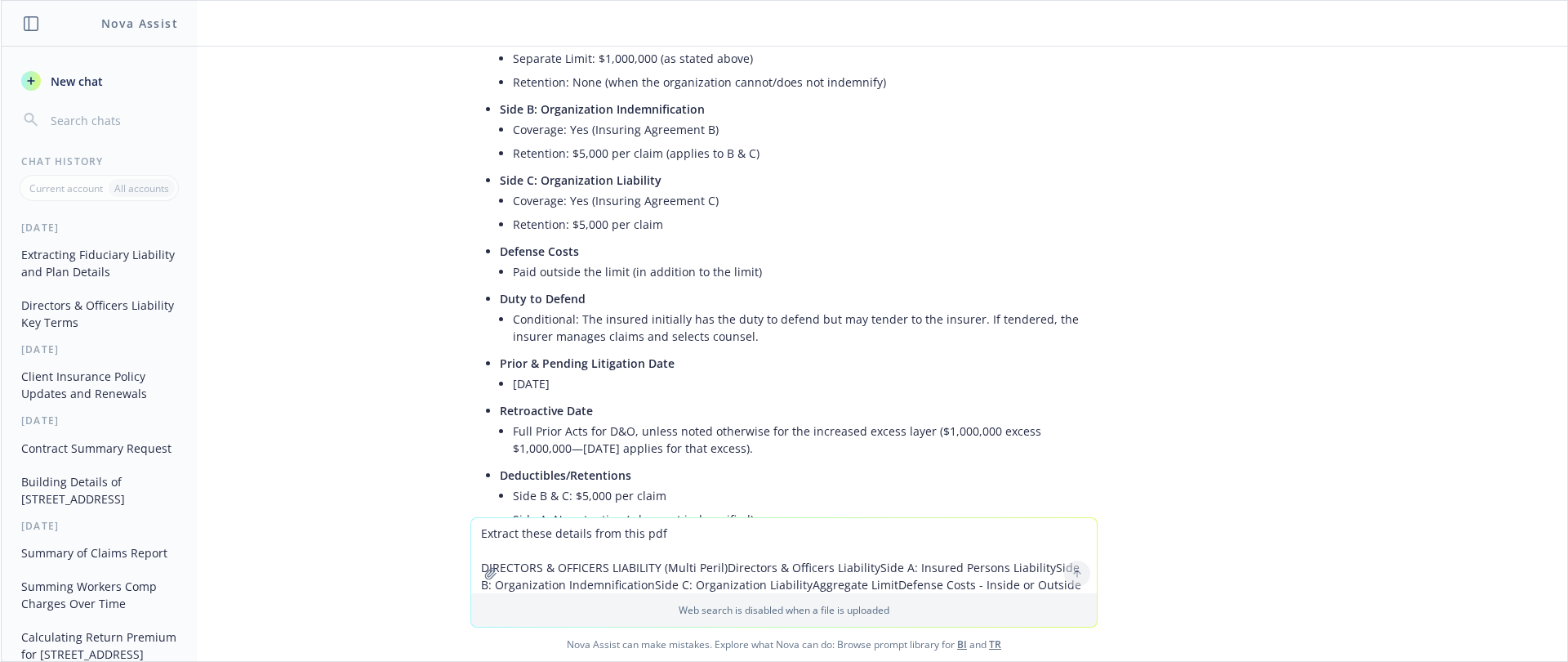
click at [513, 319] on li "Conditional: The insured initially has the duty to defend but may tender to the…" at bounding box center [797, 328] width 568 height 41
click at [516, 321] on li "Conditional: The insured initially has the duty to defend but may tender to the…" at bounding box center [797, 328] width 568 height 41
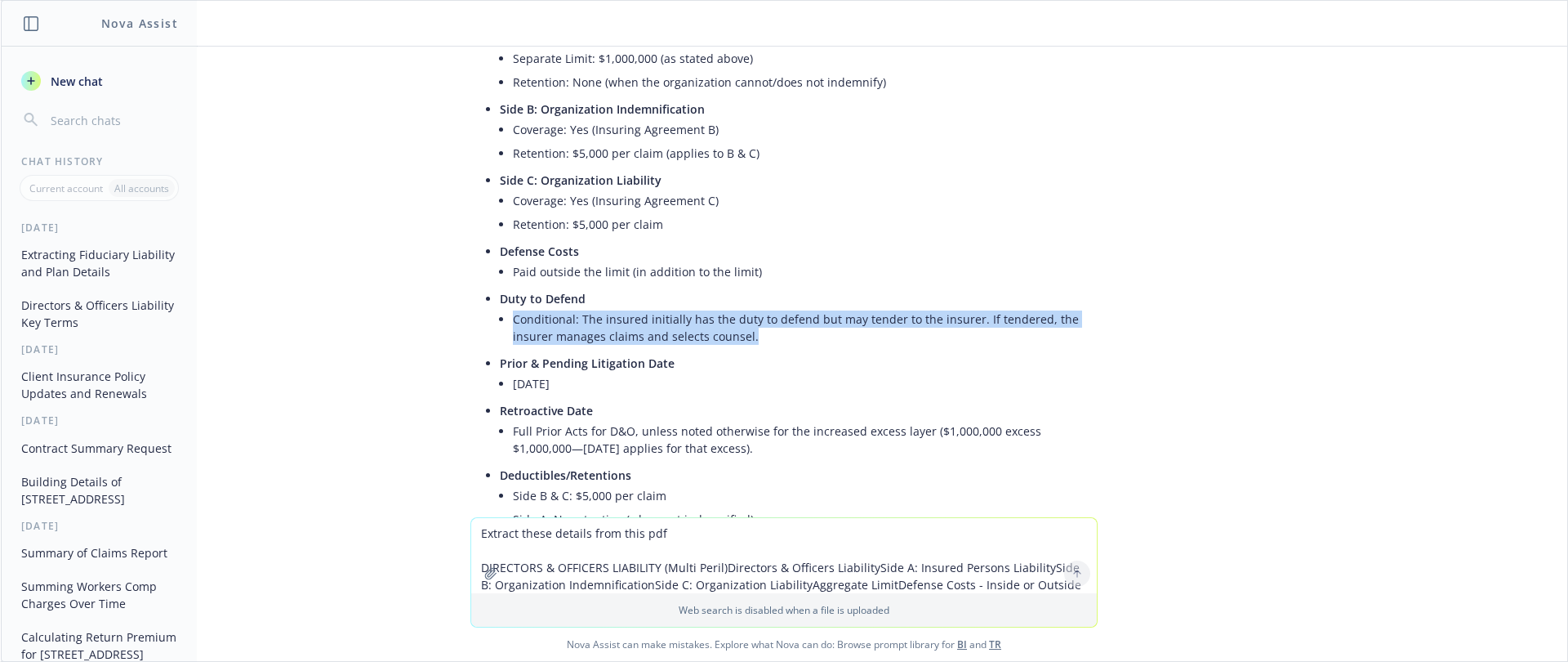
drag, startPoint x: 502, startPoint y: 311, endPoint x: 951, endPoint y: 342, distance: 450.1
click at [951, 342] on li "Conditional: The insured initially has the duty to defend but may tender to the…" at bounding box center [797, 328] width 568 height 41
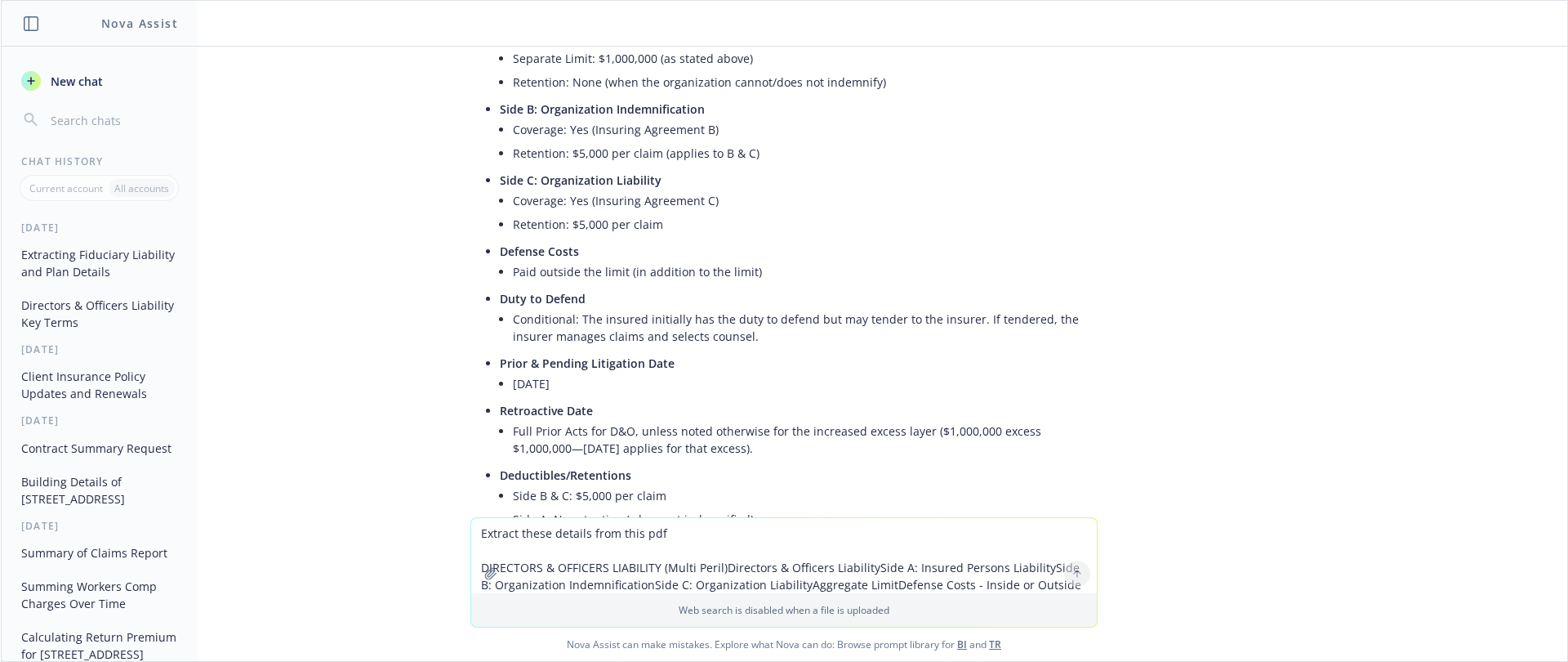
click at [1367, 69] on div "pdf San Francisco Zen Center- Management Lines.pdf EMPLOYMENT PRACTICES LIABILI…" at bounding box center [784, 282] width 1566 height 471
click at [549, 283] on li "Paid outside the limit (in addition to the limit)" at bounding box center [797, 271] width 568 height 24
drag, startPoint x: 501, startPoint y: 274, endPoint x: 779, endPoint y: 273, distance: 278.0
click at [779, 273] on li "Paid outside the limit (in addition to the limit)" at bounding box center [797, 271] width 568 height 24
copy li "Paid outside the limit (in addition to the limit)"
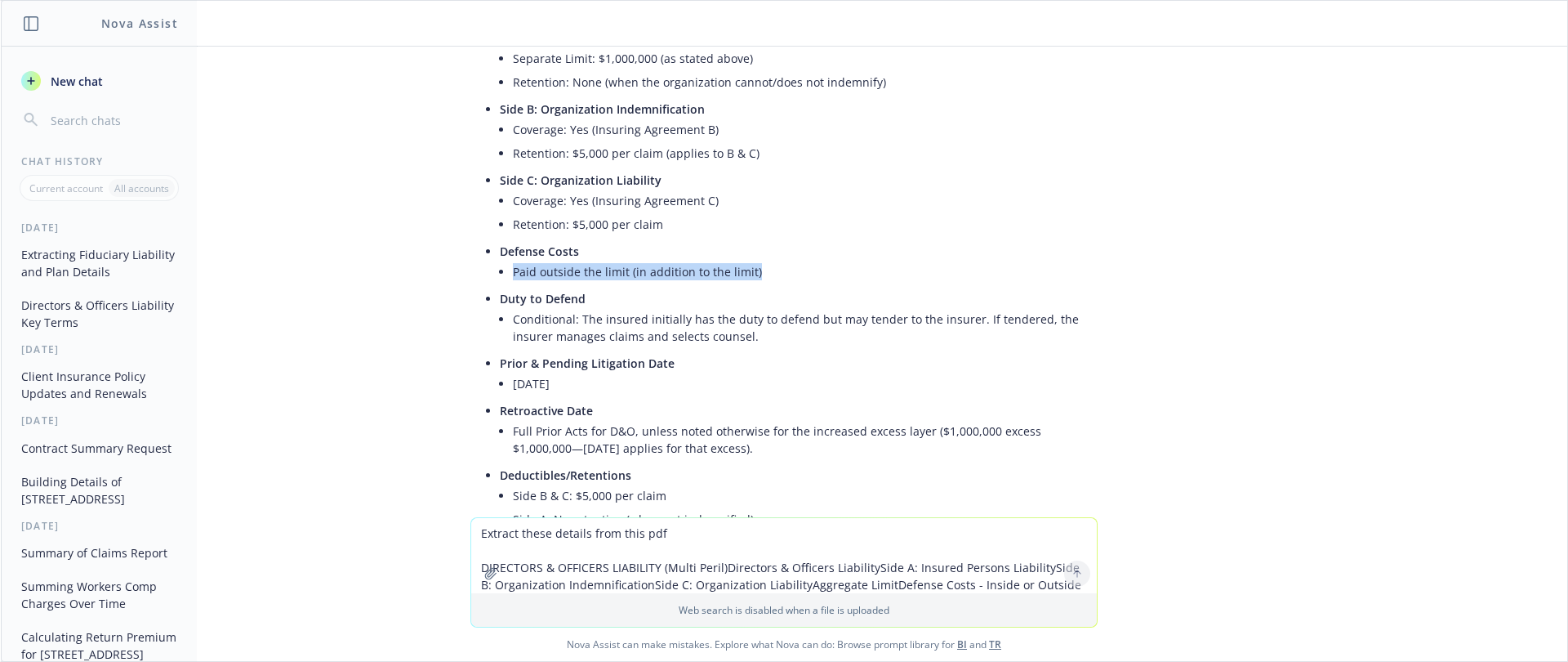
scroll to position [2170, 0]
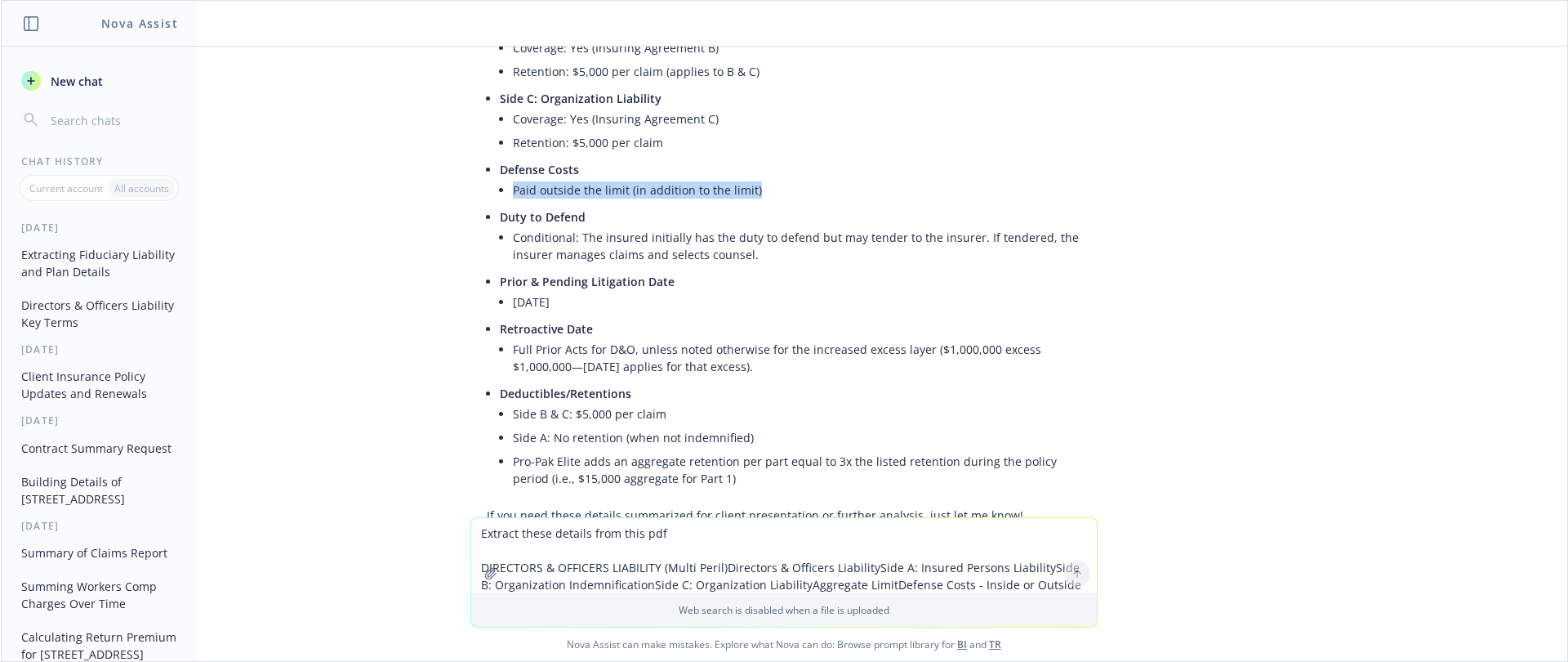
drag, startPoint x: 508, startPoint y: 307, endPoint x: 497, endPoint y: 307, distance: 11.0
click at [500, 307] on li "Prior & Pending Litigation Date [DATE]" at bounding box center [790, 293] width 581 height 47
drag, startPoint x: 645, startPoint y: 285, endPoint x: 480, endPoint y: 277, distance: 165.2
click at [480, 277] on div "Here are the extracted details for Directors & Officers (D&O) Liability from th…" at bounding box center [784, 116] width 627 height 829
drag, startPoint x: 686, startPoint y: 286, endPoint x: 479, endPoint y: 286, distance: 207.0
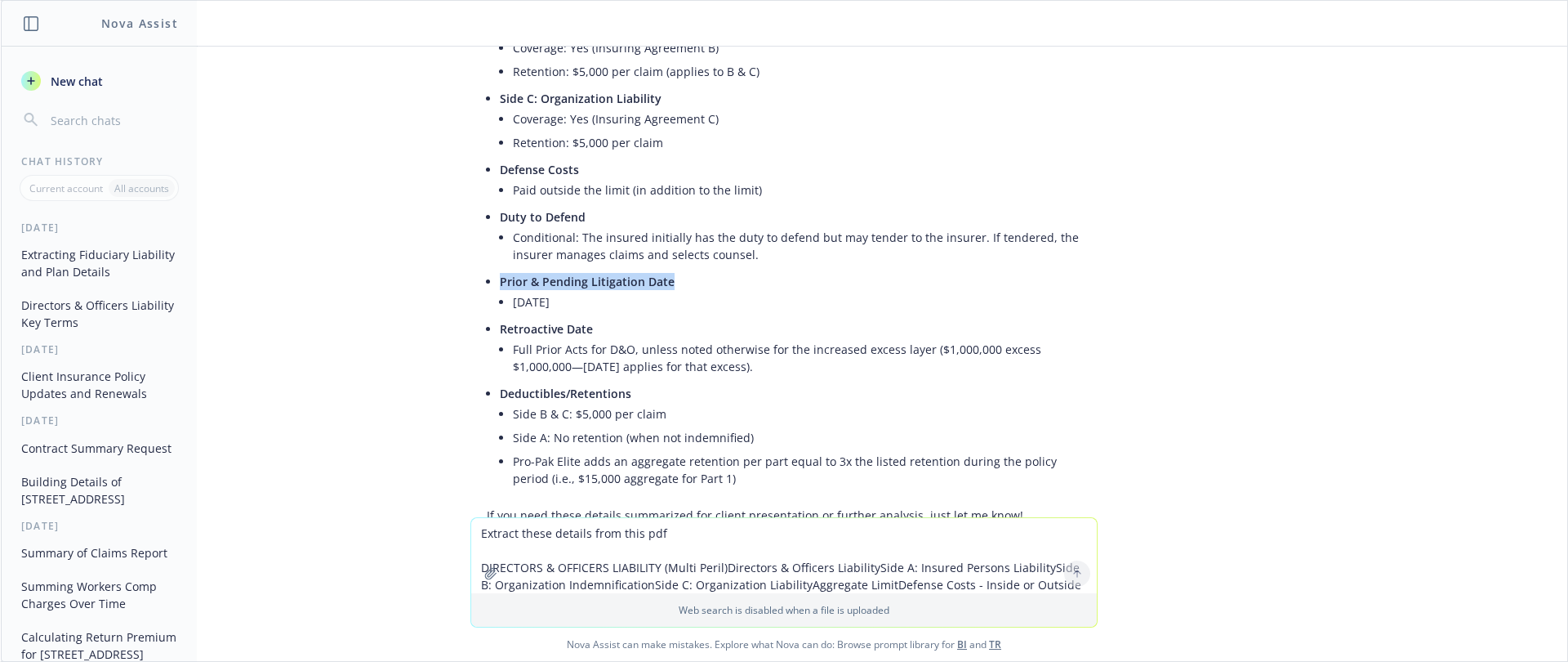
click at [479, 286] on div "Here are the extracted details for Directors & Officers (D&O) Liability from th…" at bounding box center [784, 116] width 627 height 829
copy span "Prior & Pending Litigation Date"
click at [740, 379] on li "Retroactive Date Full Prior Acts for D&O, unless noted otherwise for the increa…" at bounding box center [790, 349] width 581 height 64
drag, startPoint x: 503, startPoint y: 352, endPoint x: 620, endPoint y: 348, distance: 117.1
click at [620, 348] on li "Retroactive Date Full Prior Acts for D&O, unless noted otherwise for the increa…" at bounding box center [790, 349] width 581 height 64
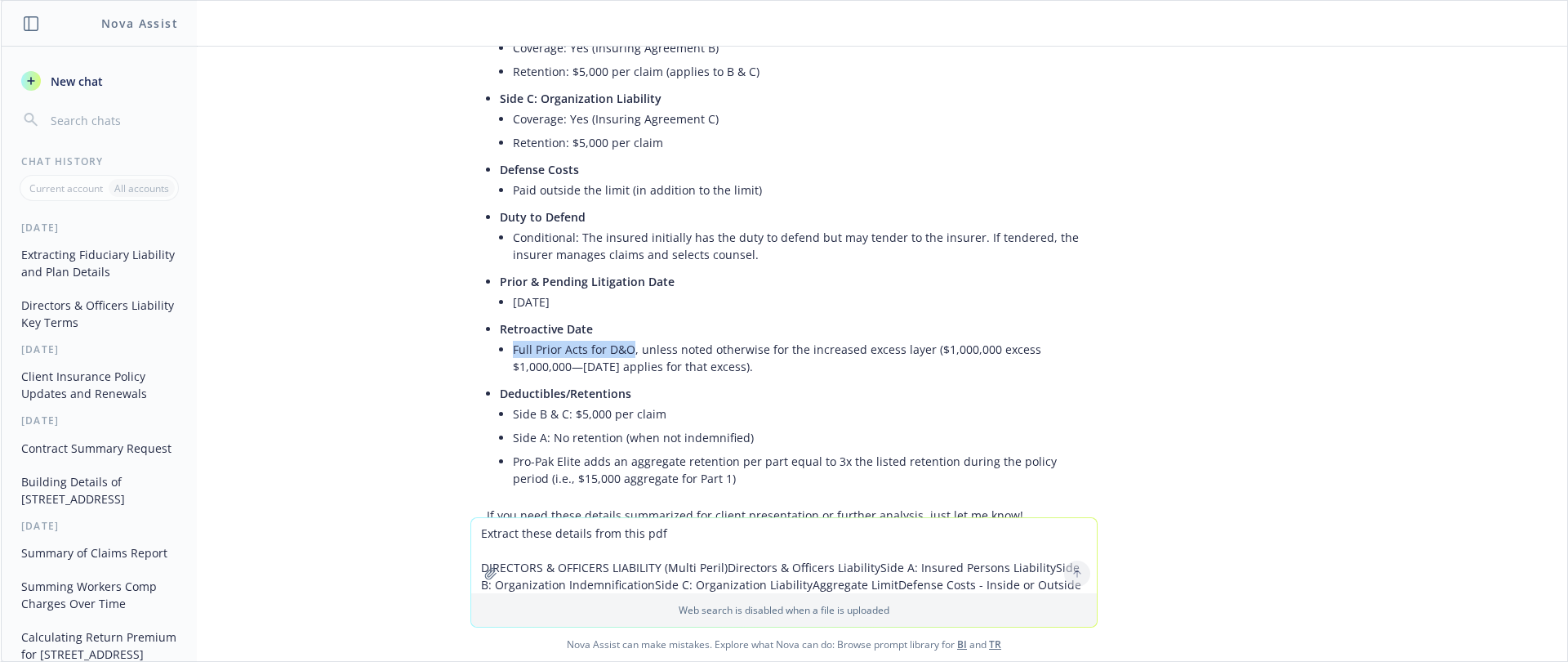
copy li "Full Prior Acts for D&O"
click at [609, 355] on li "Full Prior Acts for D&O, unless noted otherwise for the increased excess layer …" at bounding box center [797, 358] width 568 height 41
drag, startPoint x: 744, startPoint y: 364, endPoint x: 502, endPoint y: 342, distance: 243.0
click at [513, 342] on li "Full Prior Acts for D&O, unless noted otherwise for the increased excess layer …" at bounding box center [797, 358] width 568 height 41
click at [364, 647] on span "Nova Assist can make mistakes. Explore what Nova can do: Browse prompt library …" at bounding box center [784, 644] width 1553 height 33
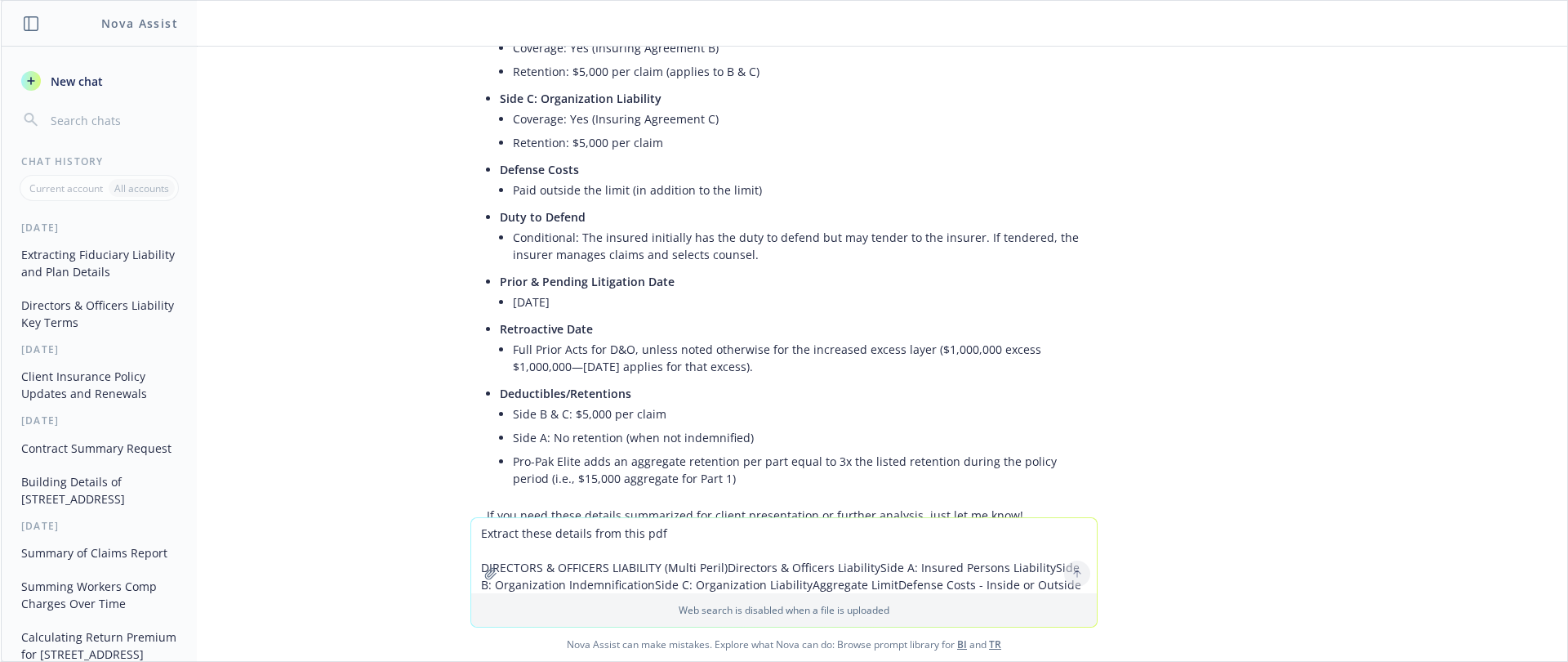
click at [454, 639] on span "Nova Assist can make mistakes. Explore what Nova can do: Browse prompt library …" at bounding box center [784, 644] width 1553 height 33
click at [529, 540] on textarea "Extract these details from this pdf DIRECTORS & OFFICERS LIABILITY (Multi Peril…" at bounding box center [783, 556] width 626 height 75
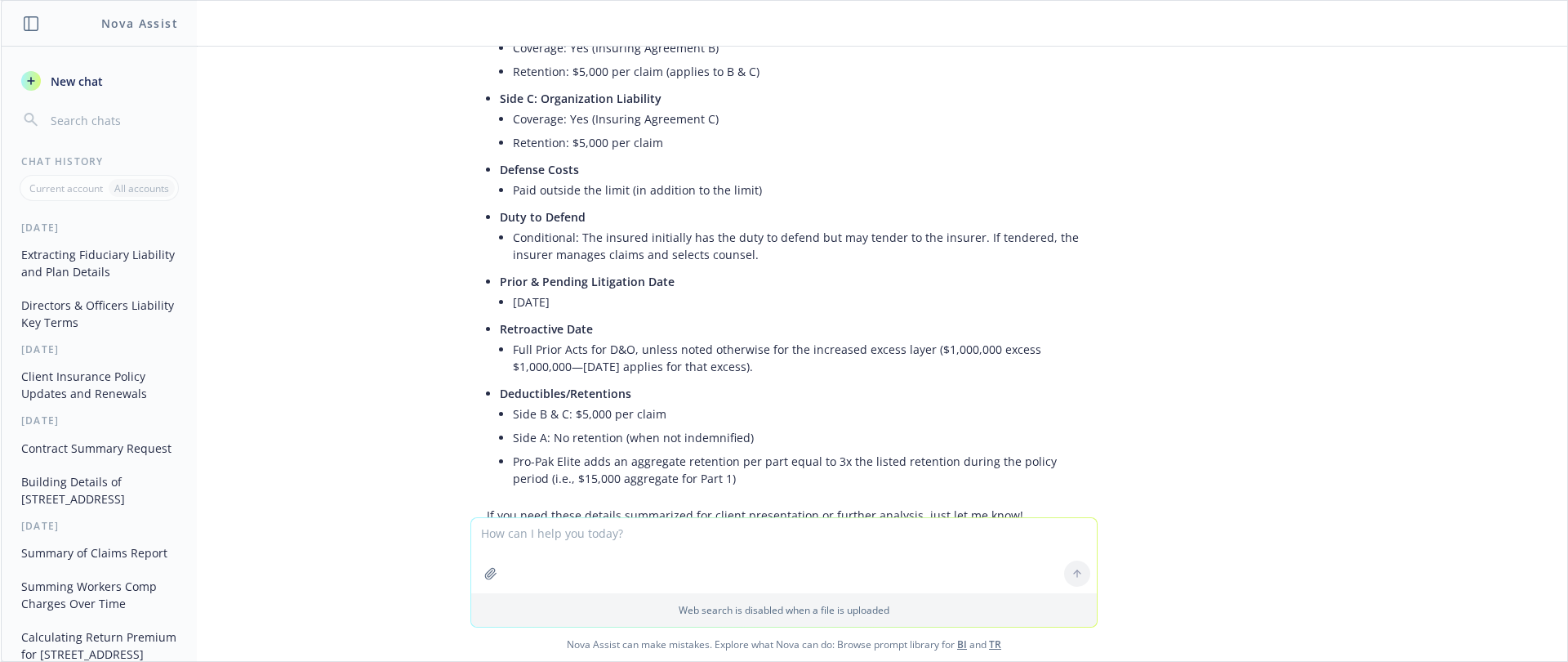
paste textarea "CRIME (Multi Peril)Employee Theft / Employee DishonestyPremisesIn TransitComput…"
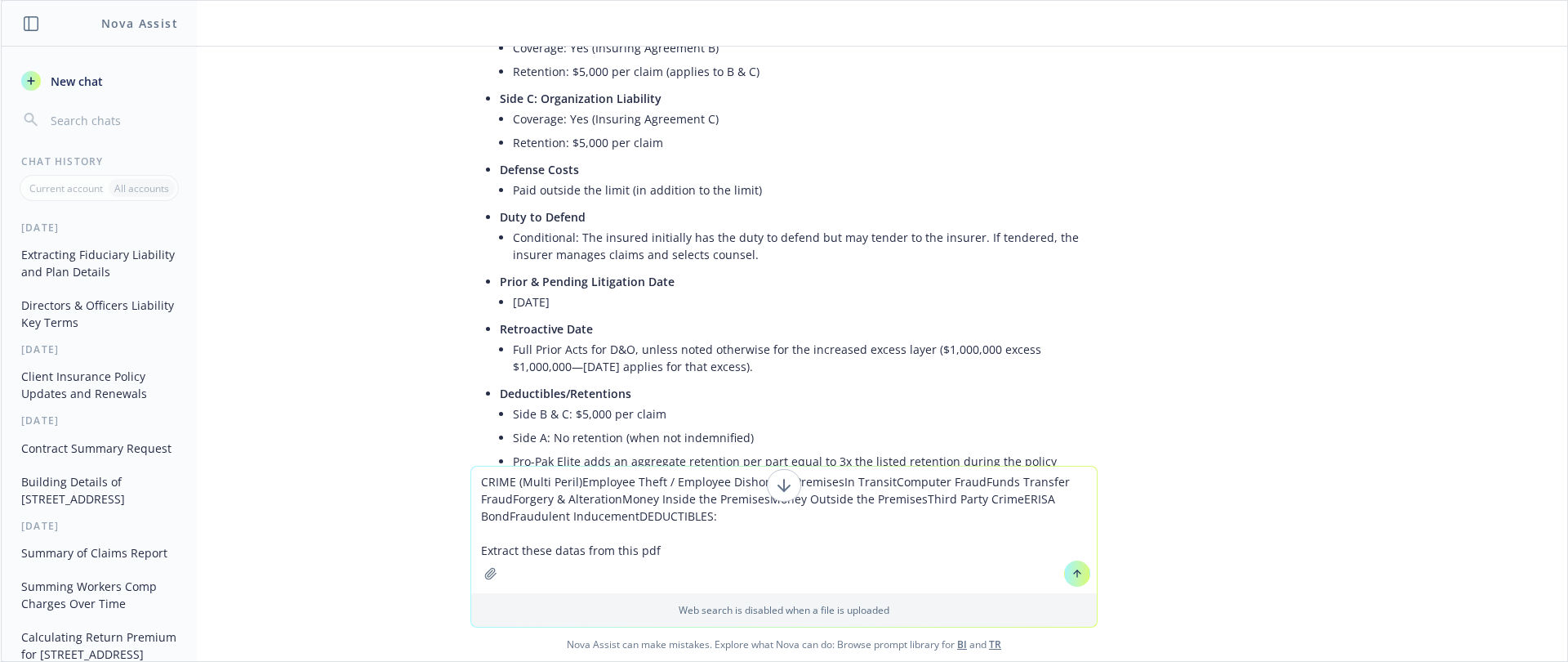
type textarea "CRIME (Multi Peril)Employee Theft / Employee DishonestyPremisesIn TransitComput…"
click at [479, 580] on button "button" at bounding box center [490, 573] width 27 height 27
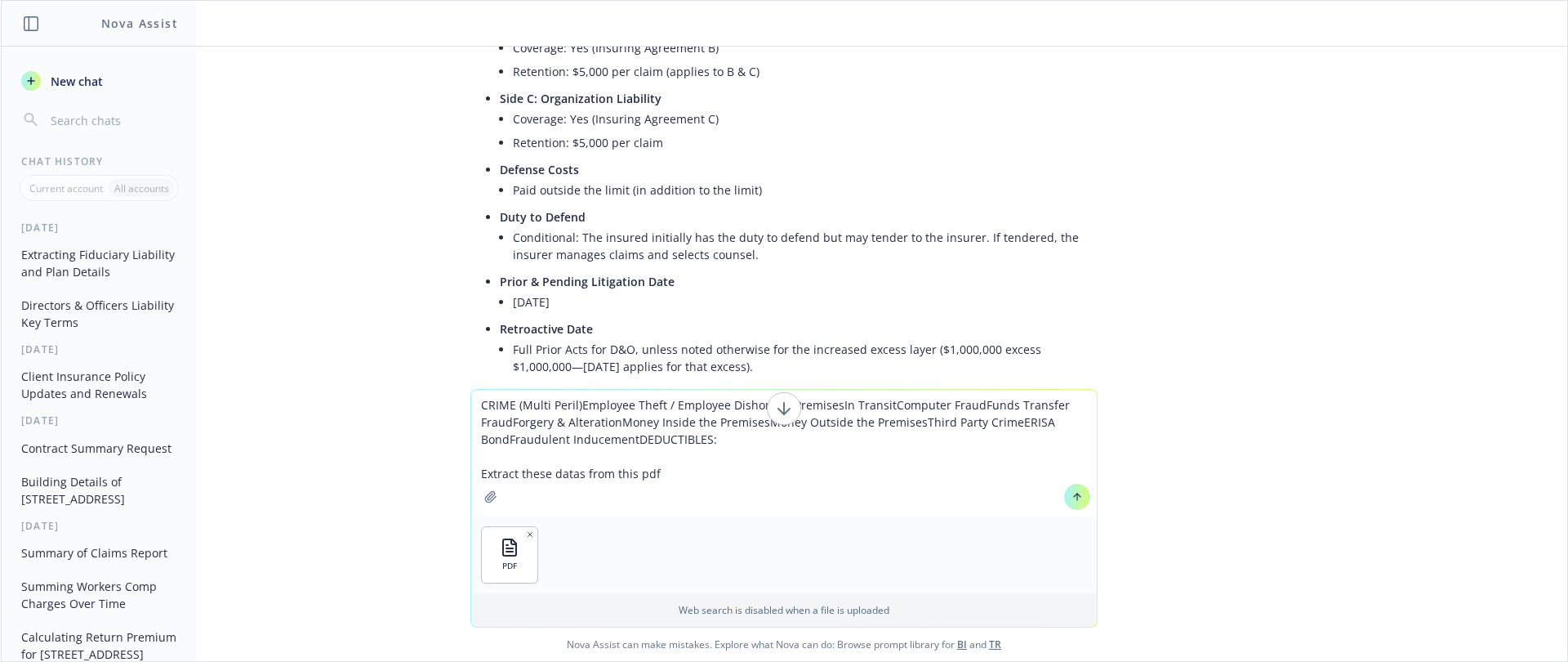
click at [1078, 499] on button at bounding box center [1077, 497] width 27 height 27
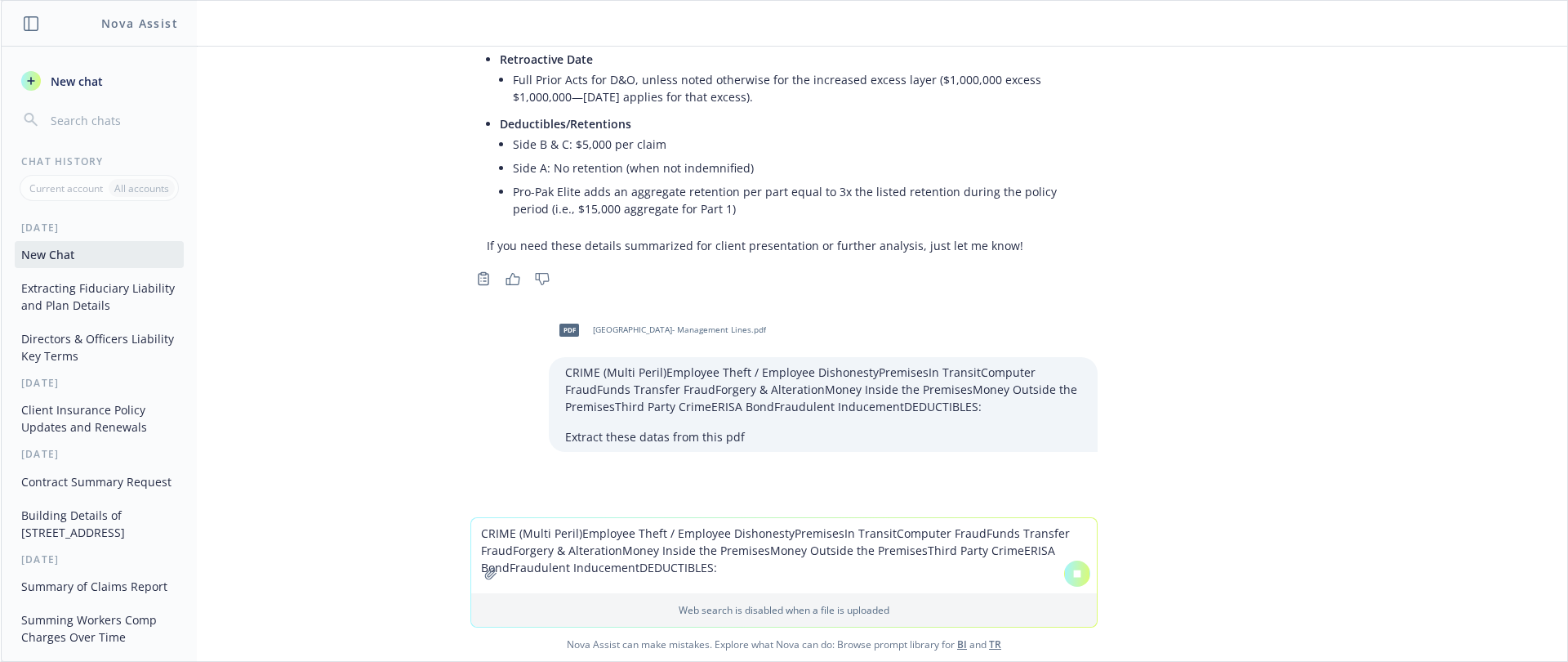
drag, startPoint x: 1155, startPoint y: 462, endPoint x: 1058, endPoint y: 159, distance: 318.1
click at [1155, 460] on div "pdf San Francisco Zen Center- Management Lines.pdf EMPLOYMENT PRACTICES LIABILI…" at bounding box center [784, 282] width 1566 height 471
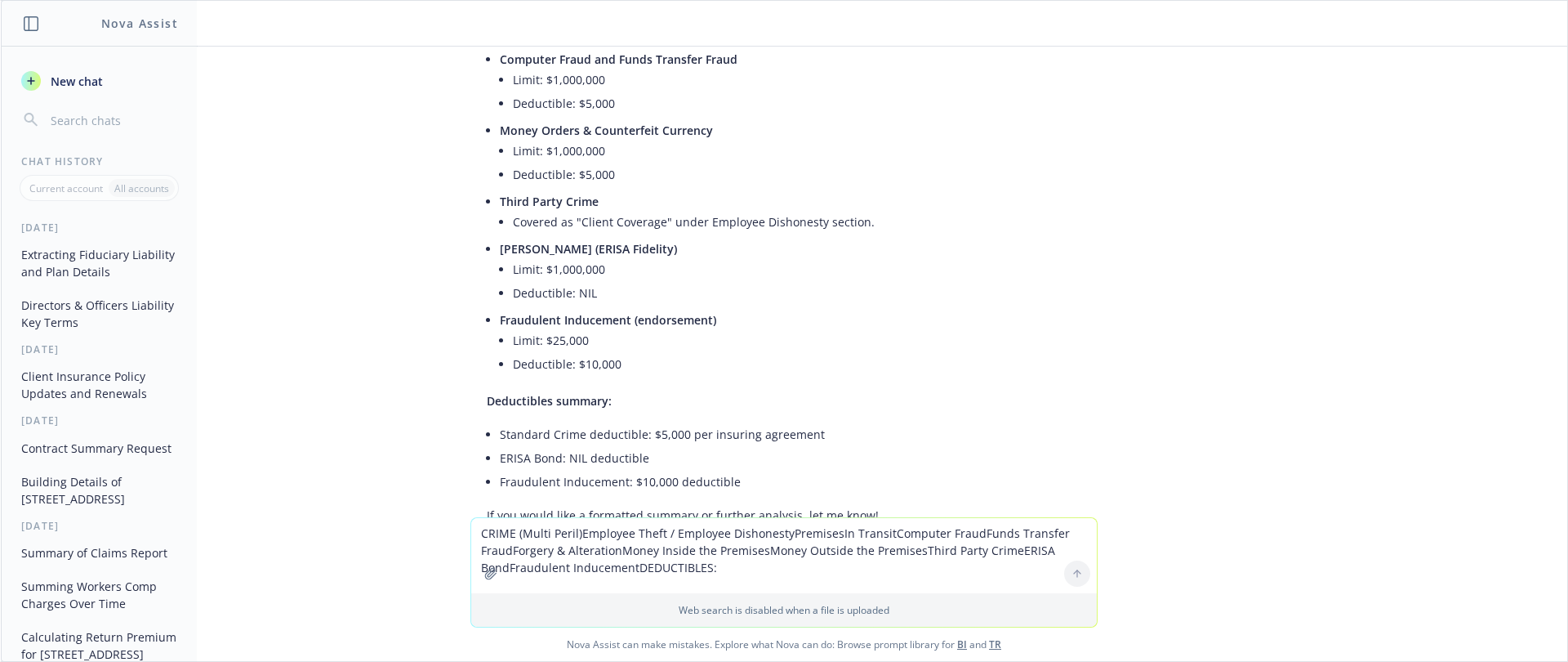
scroll to position [3290, 0]
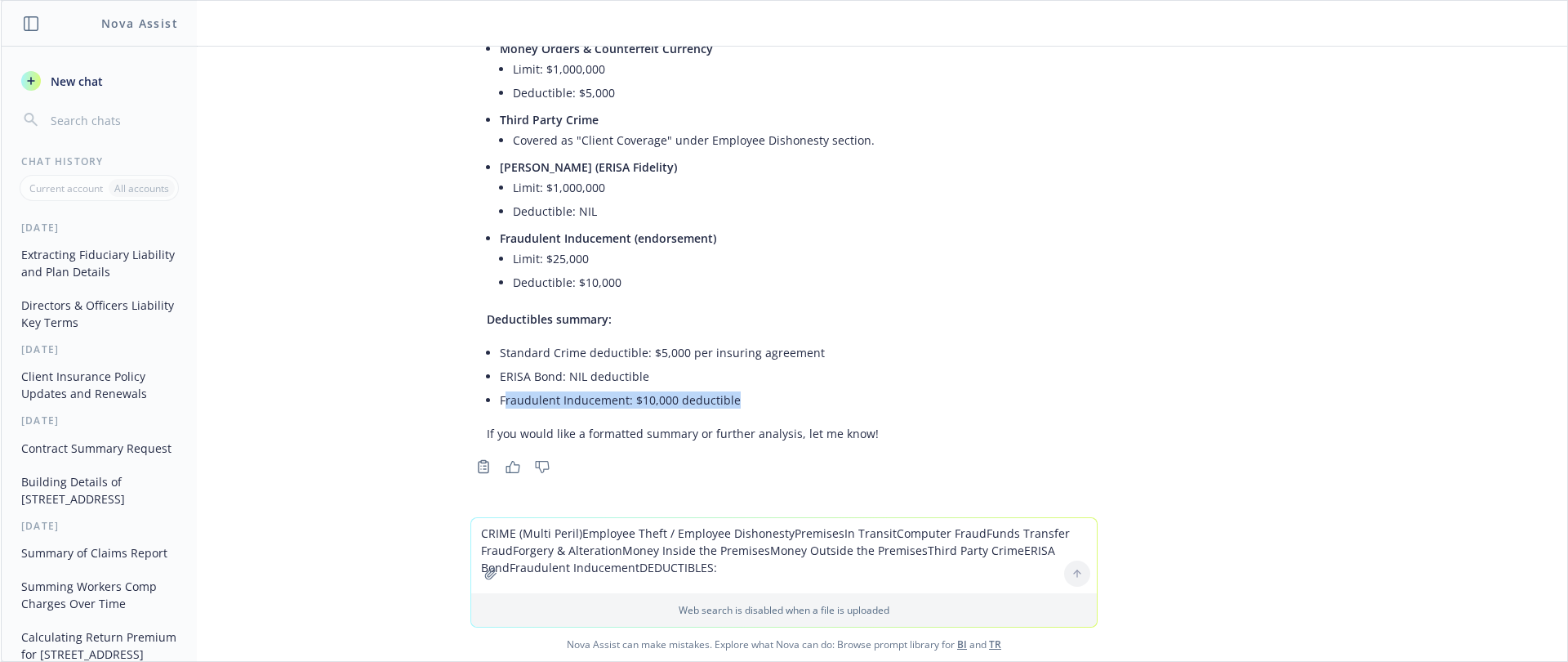
drag, startPoint x: 728, startPoint y: 398, endPoint x: 491, endPoint y: 400, distance: 237.0
click at [500, 400] on li "Fraudulent Inducement: $10,000 deductible" at bounding box center [734, 400] width 469 height 24
click at [500, 403] on li "Fraudulent Inducement: $10,000 deductible" at bounding box center [734, 400] width 469 height 24
copy li "Fraudulent Inducement: $10,000 deductible"
